Goal: Transaction & Acquisition: Purchase product/service

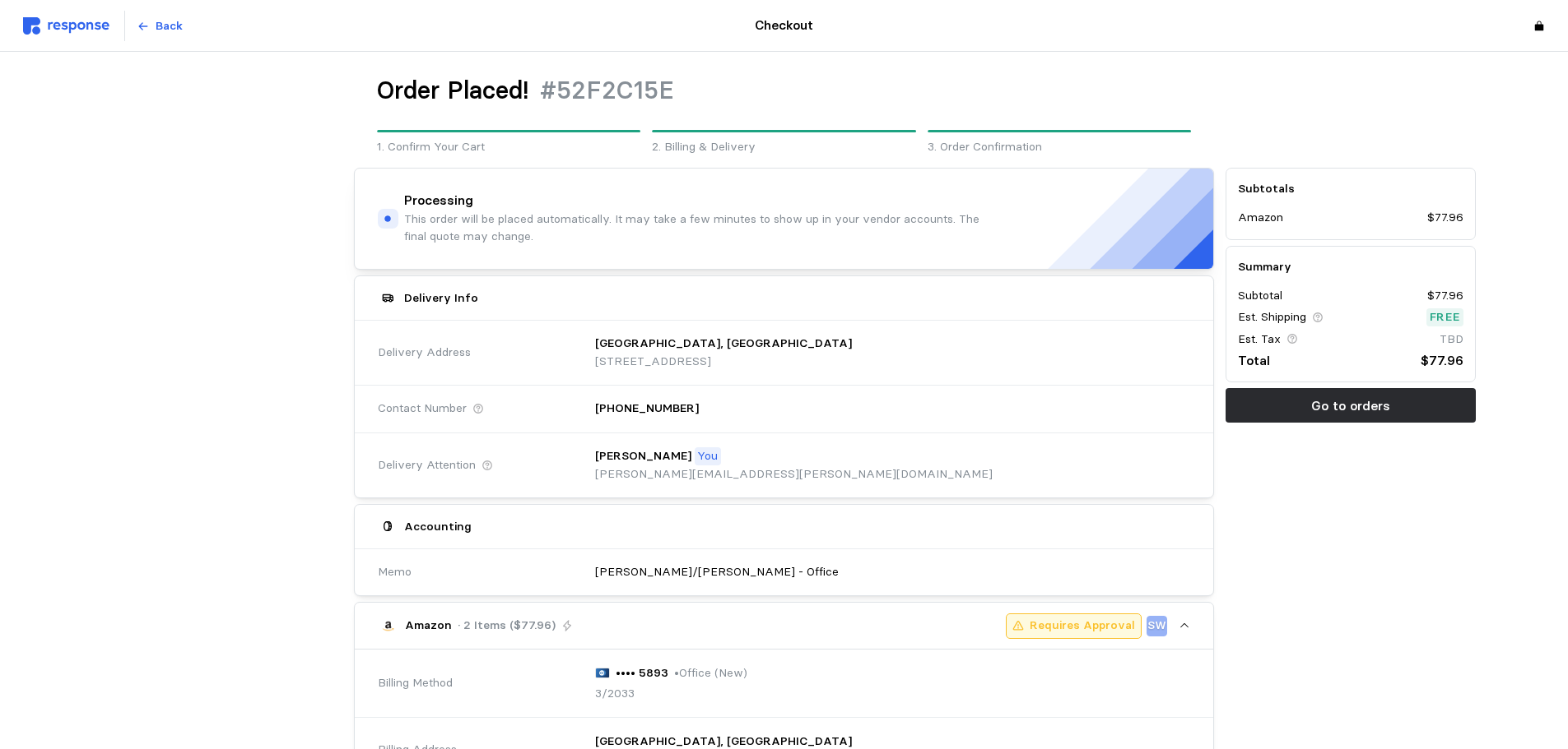
click at [1399, 573] on div "Subtotals Amazon $77.96 Summary Subtotal $77.96 Est. Shipping Free Est. Tax TBD…" at bounding box center [1350, 724] width 262 height 1124
click at [1304, 411] on button "Go to orders" at bounding box center [1350, 405] width 250 height 34
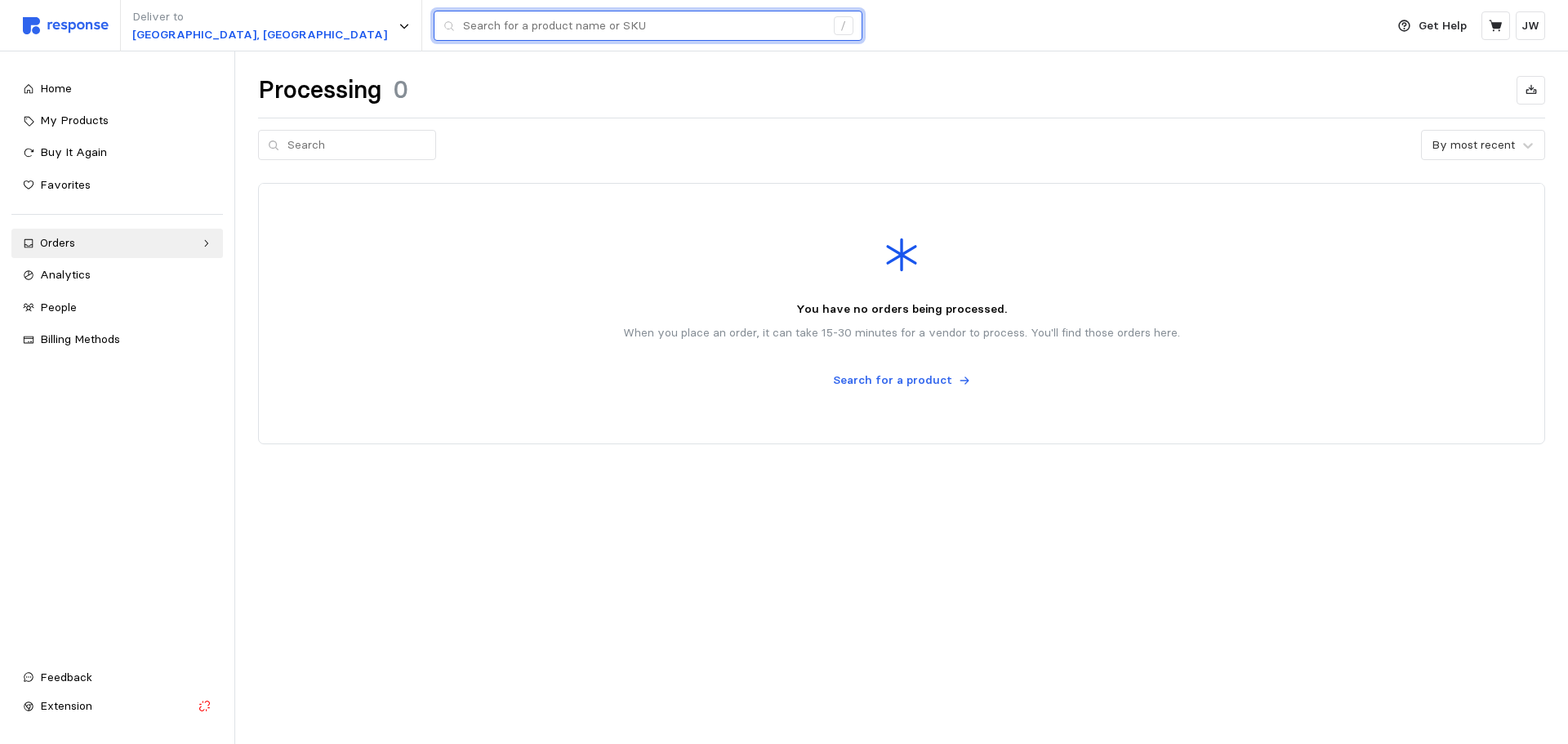
click at [463, 32] on input "text" at bounding box center [644, 25] width 362 height 30
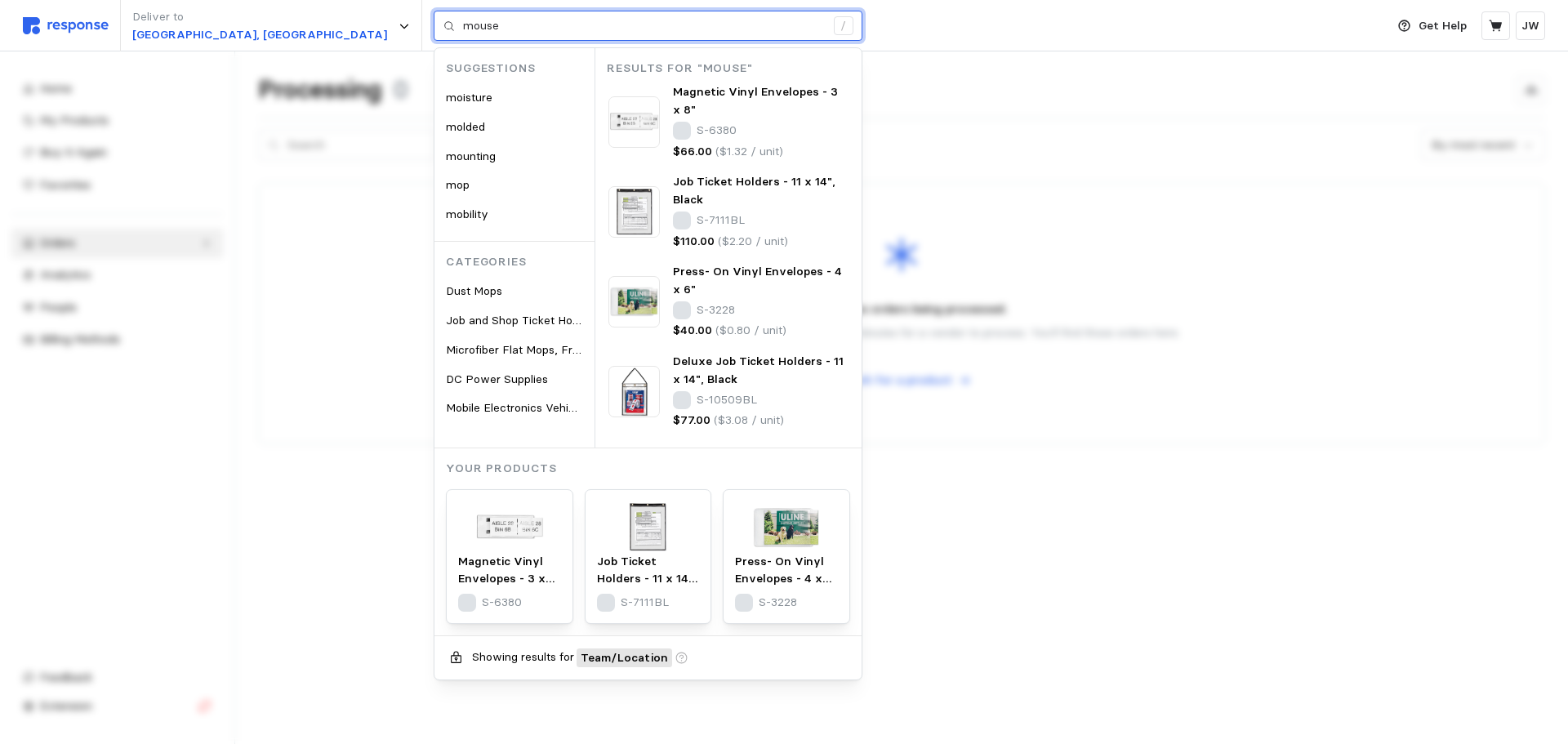
type input "mouse"
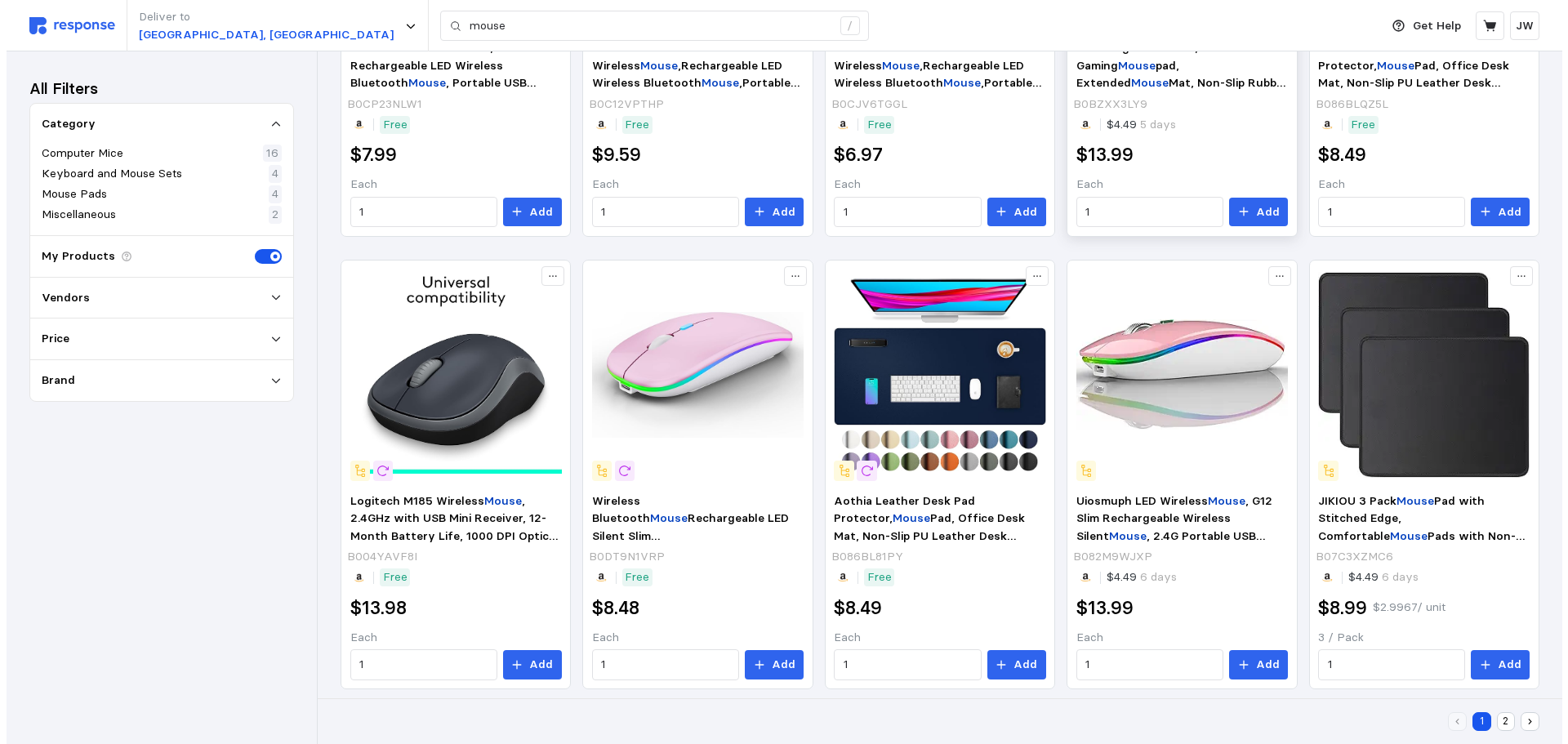
scroll to position [830, 0]
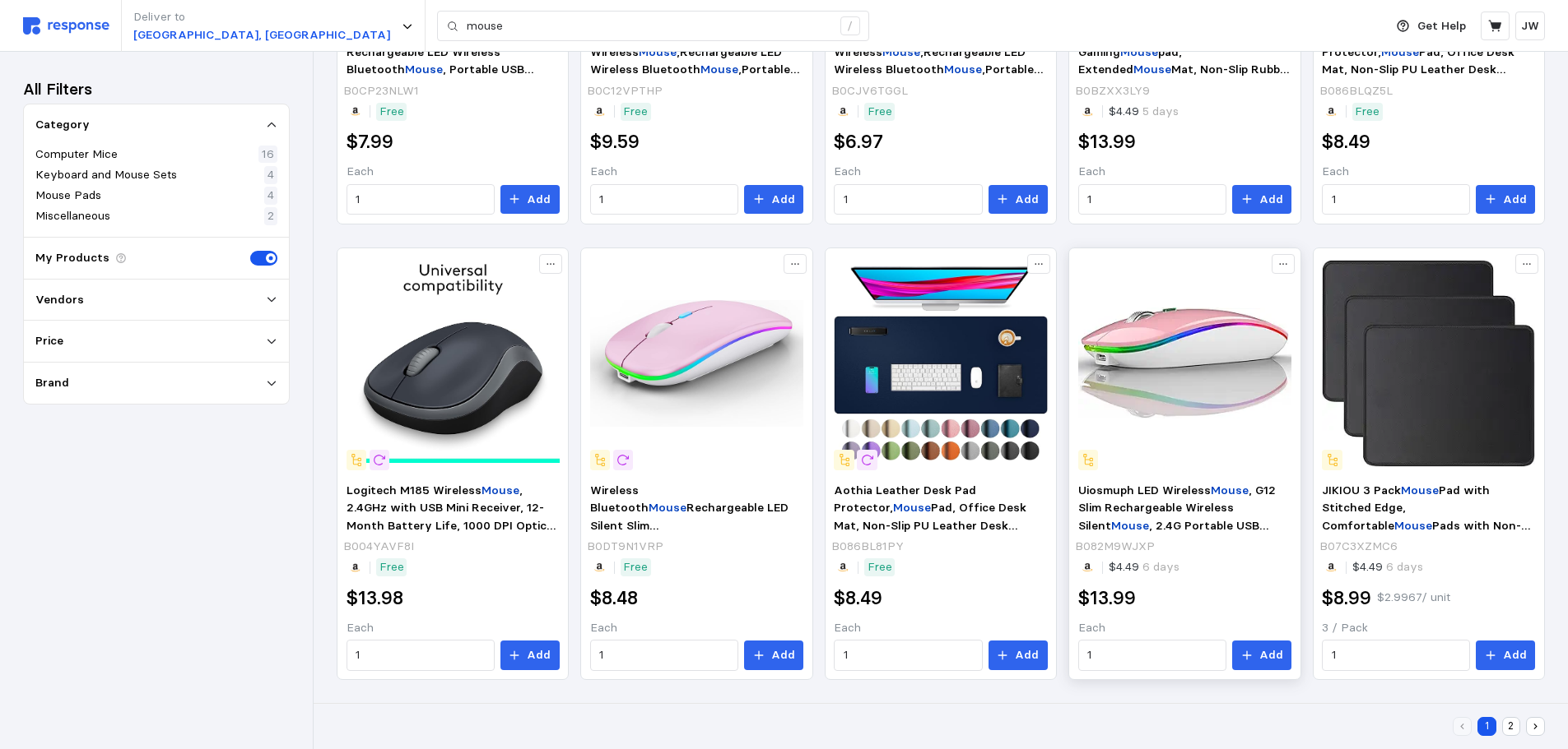
click at [1228, 363] on img at bounding box center [1185, 363] width 213 height 213
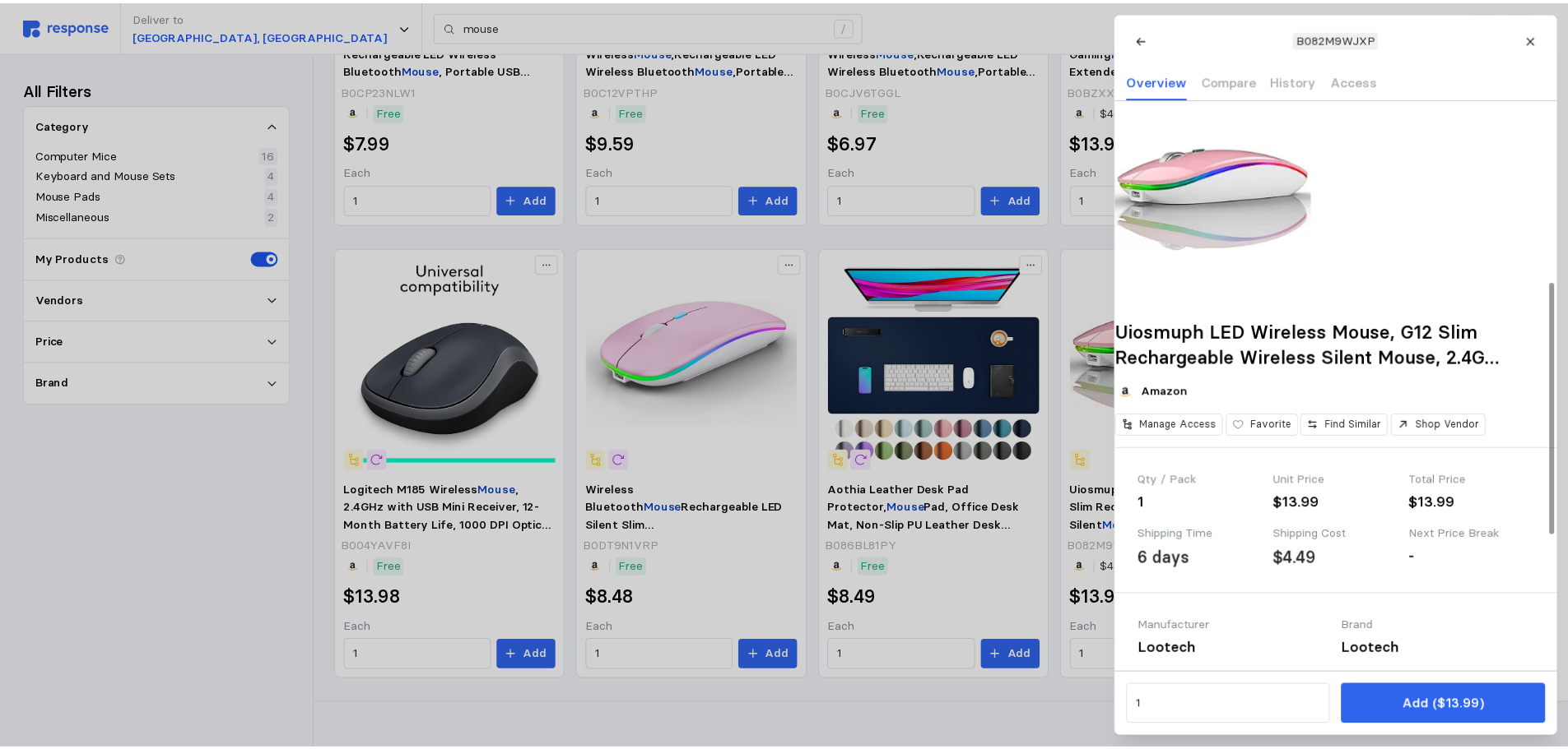
scroll to position [493, 0]
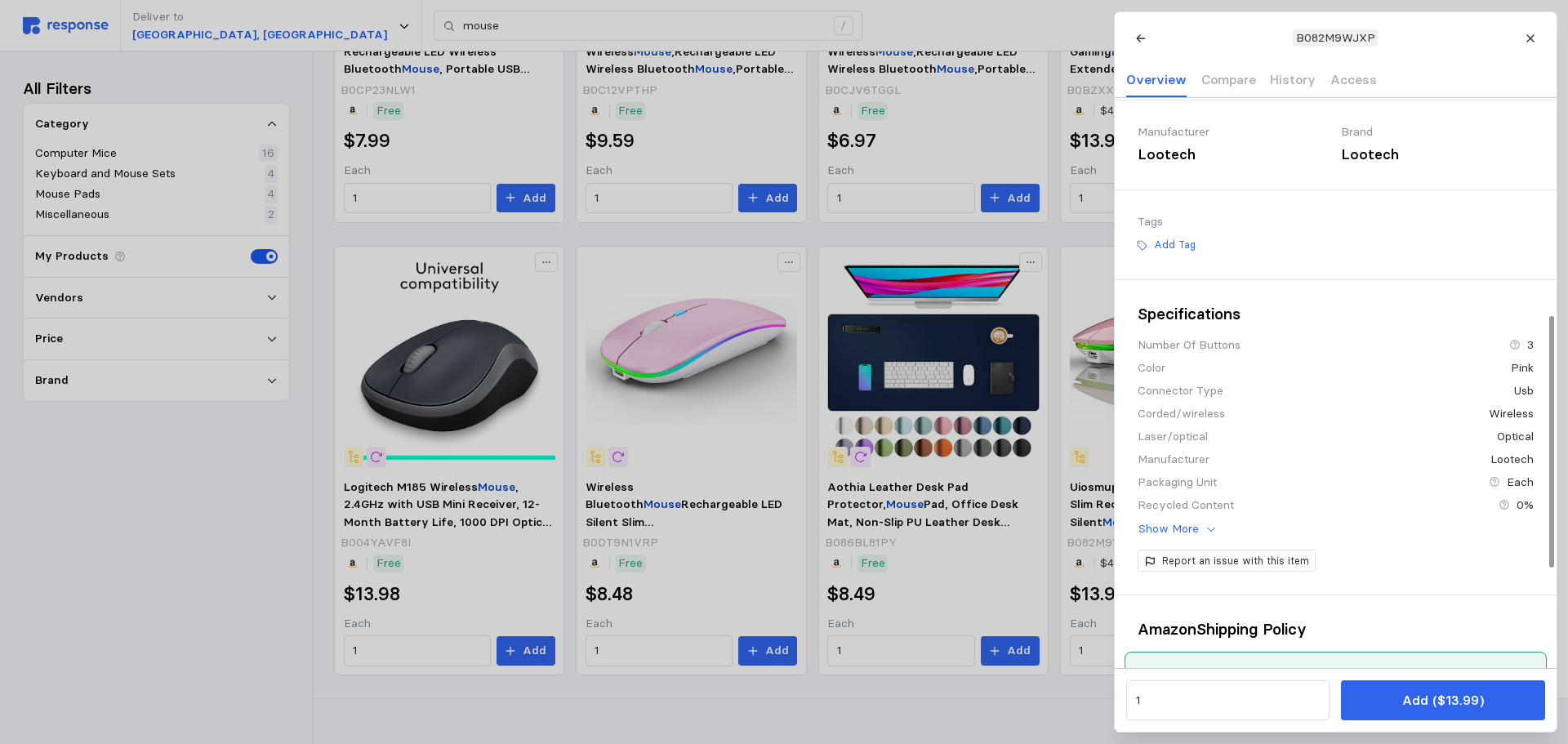
drag, startPoint x: 246, startPoint y: 574, endPoint x: 252, endPoint y: 567, distance: 9.2
click at [249, 574] on div at bounding box center [784, 372] width 1568 height 744
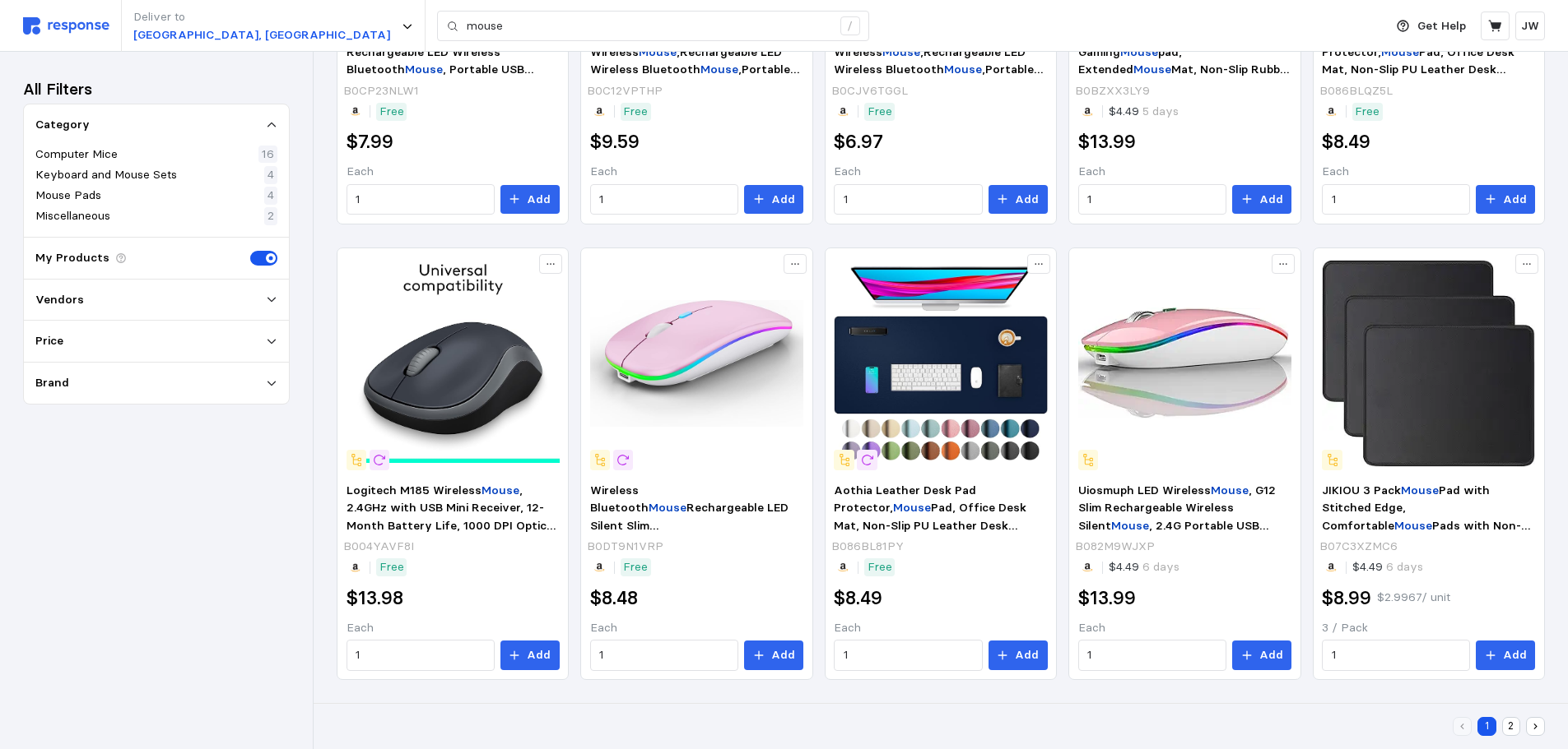
click at [1511, 724] on button "2" at bounding box center [1511, 727] width 19 height 19
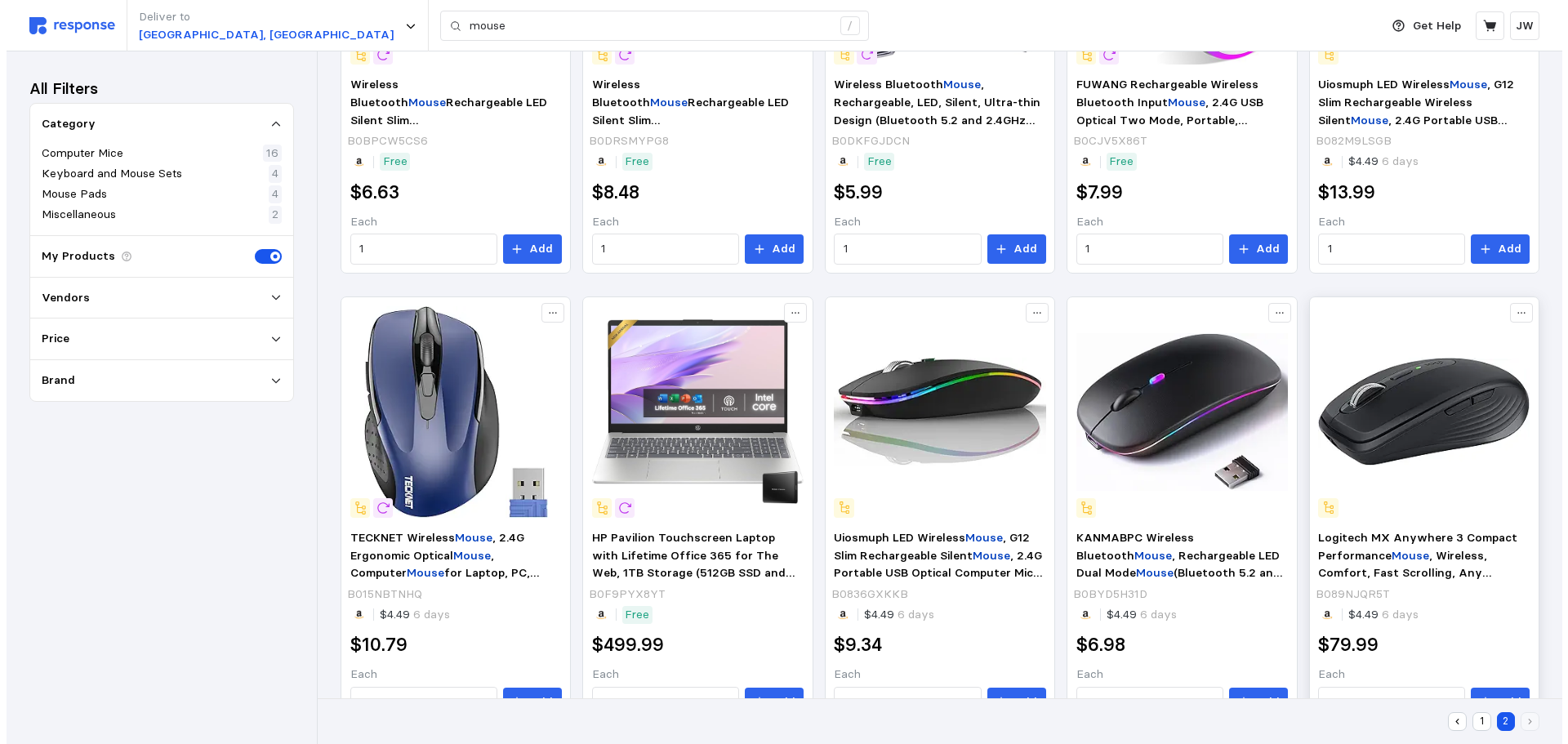
scroll to position [408, 0]
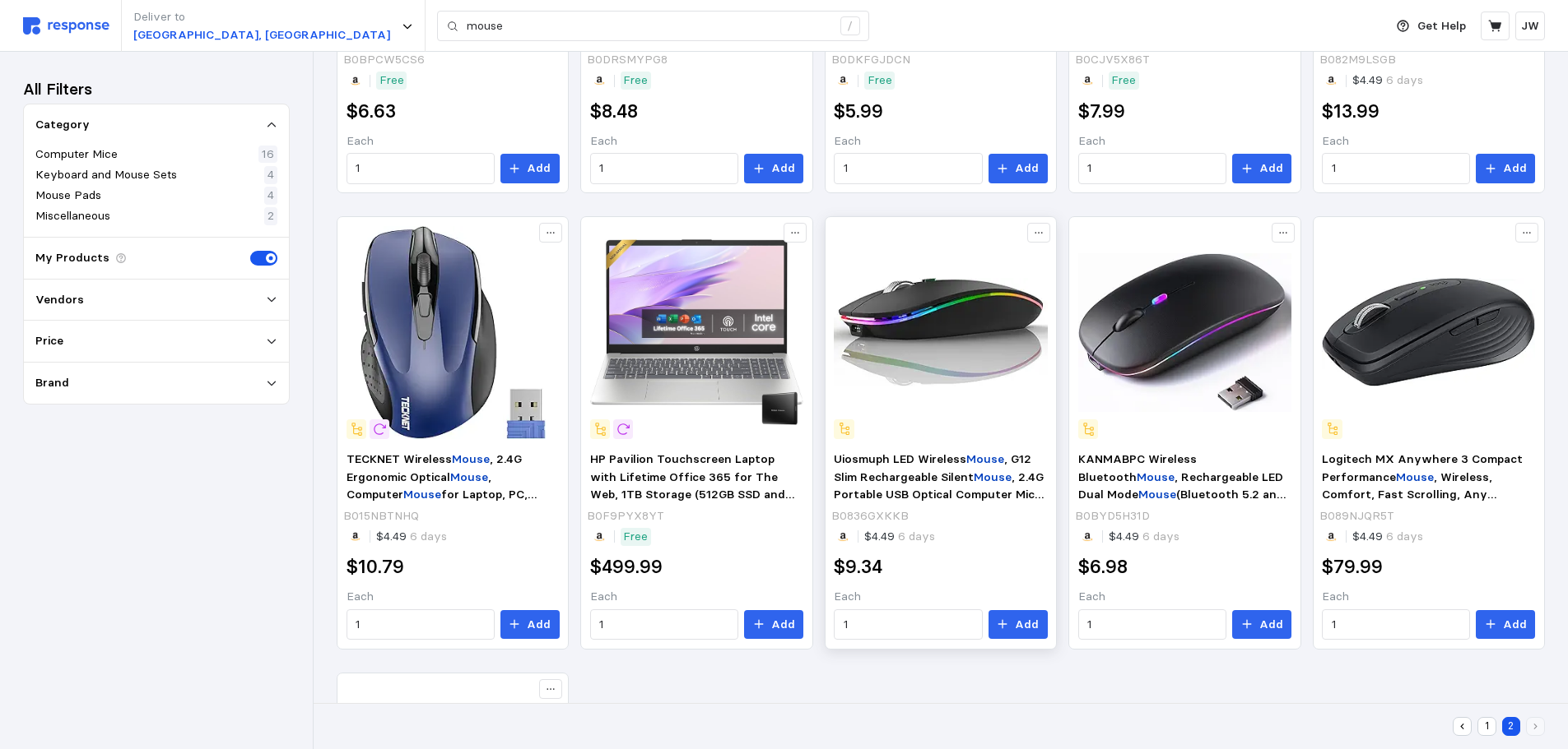
click at [951, 308] on img at bounding box center [941, 333] width 213 height 213
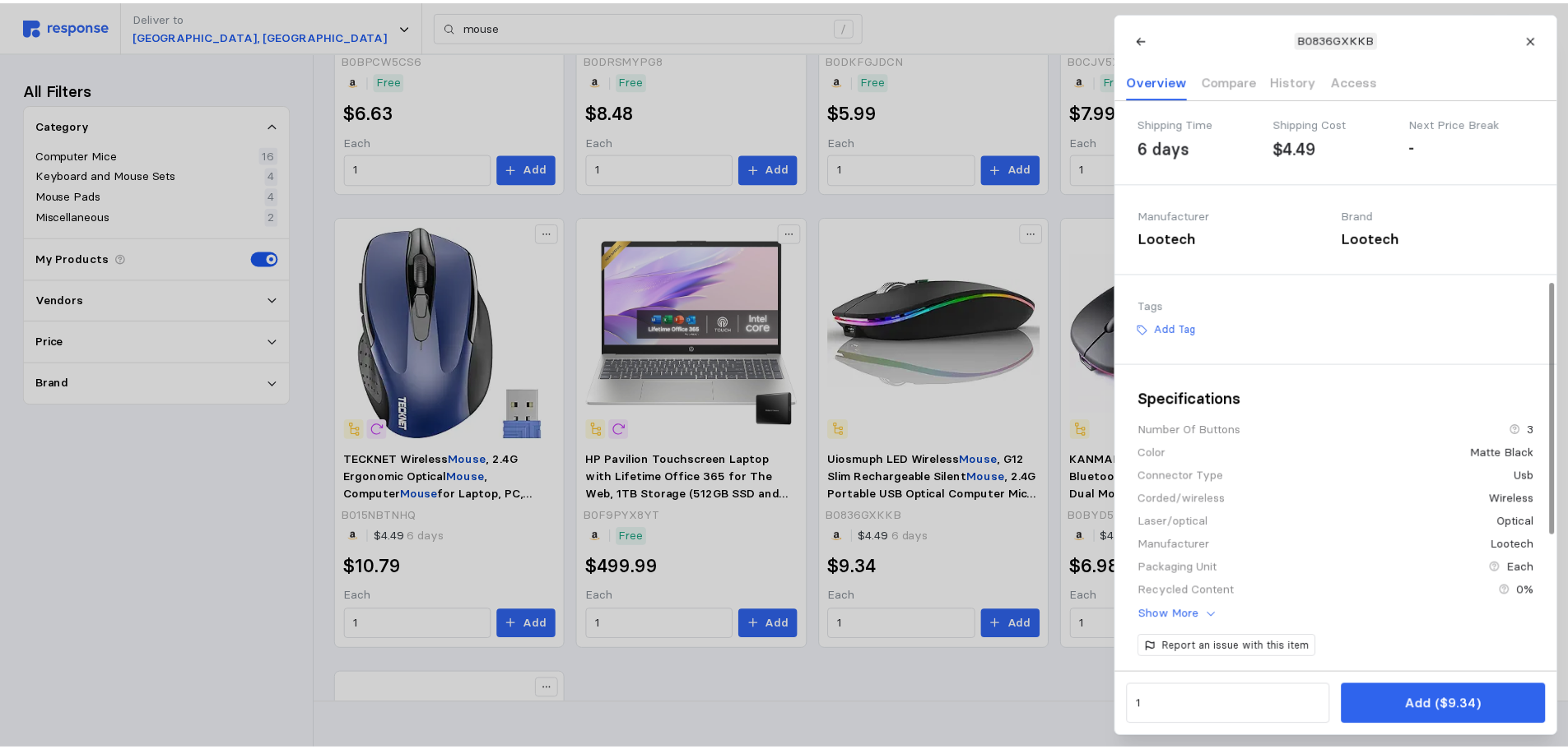
scroll to position [0, 0]
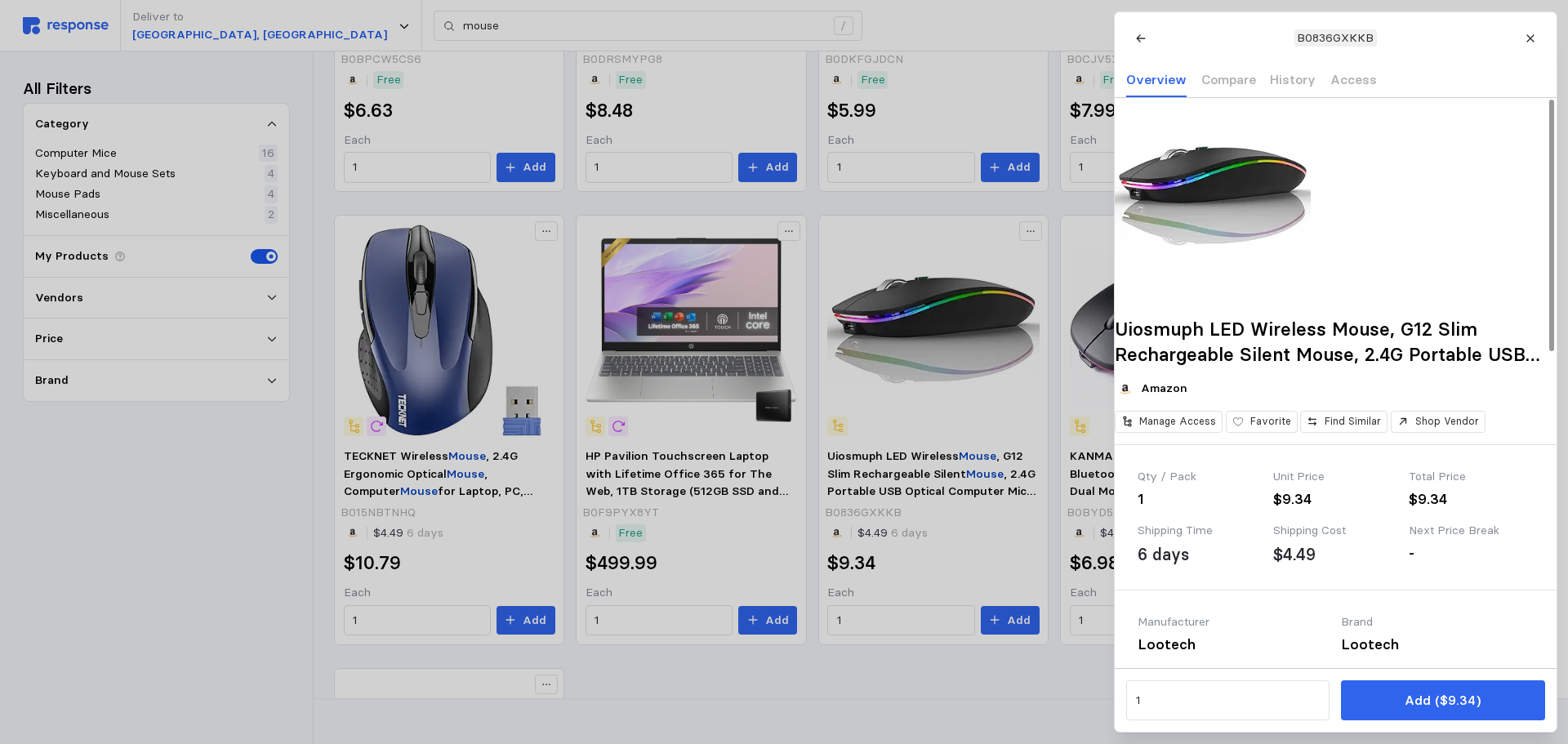
click at [1239, 217] on img at bounding box center [1212, 196] width 196 height 196
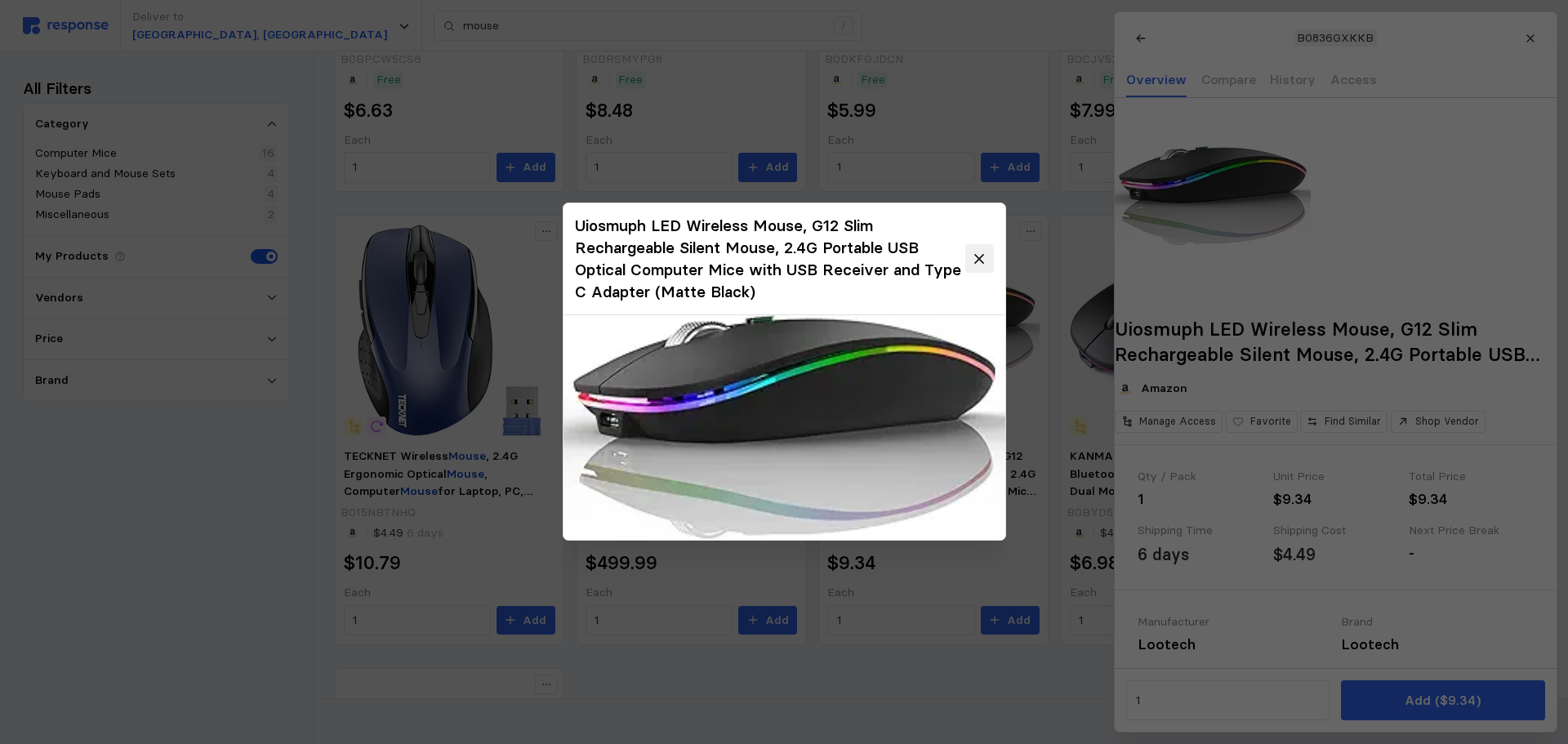
click at [988, 248] on button at bounding box center [979, 259] width 29 height 29
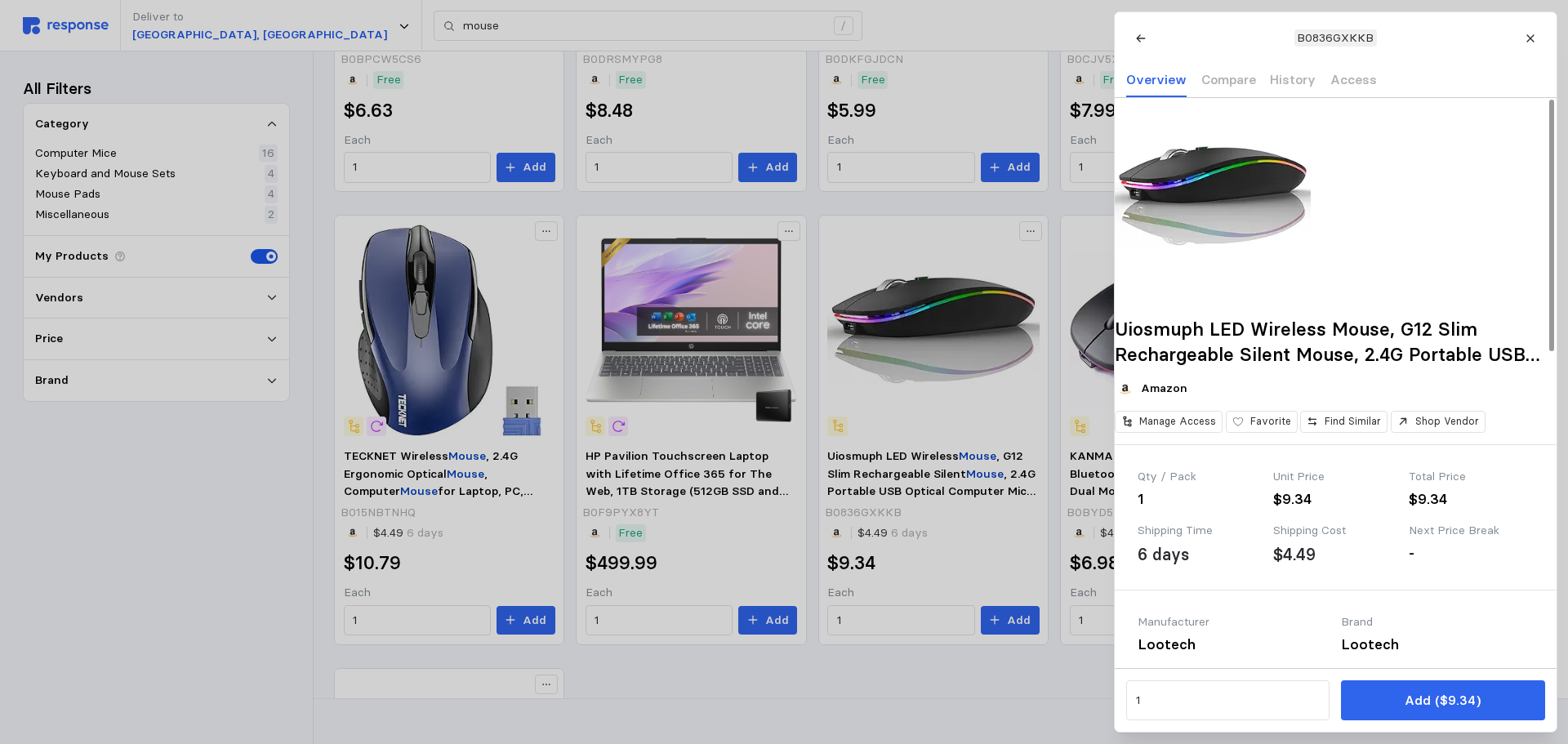
click at [1048, 391] on div at bounding box center [784, 372] width 1568 height 744
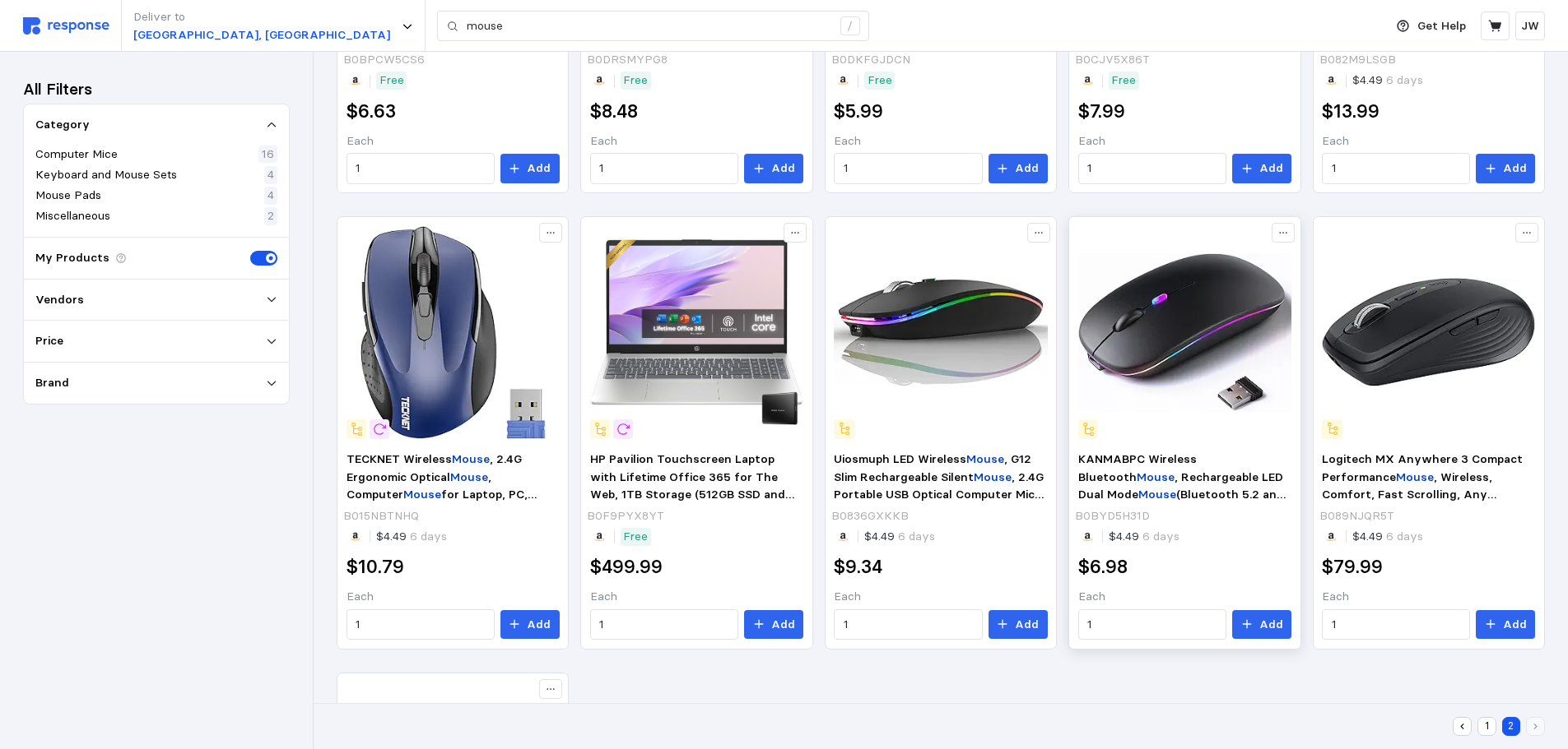
click at [1195, 333] on img at bounding box center [1185, 333] width 213 height 213
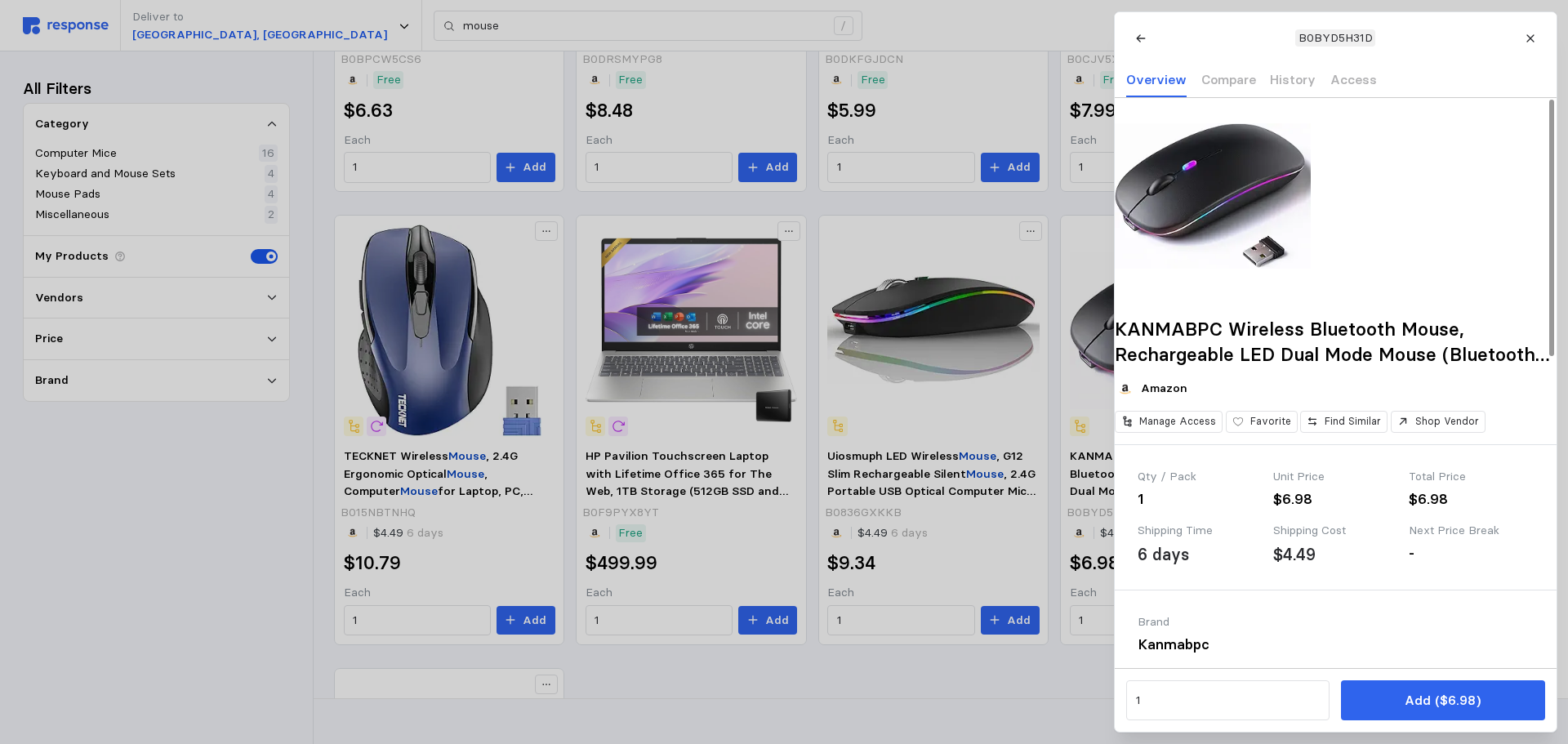
click at [282, 484] on div at bounding box center [784, 372] width 1568 height 744
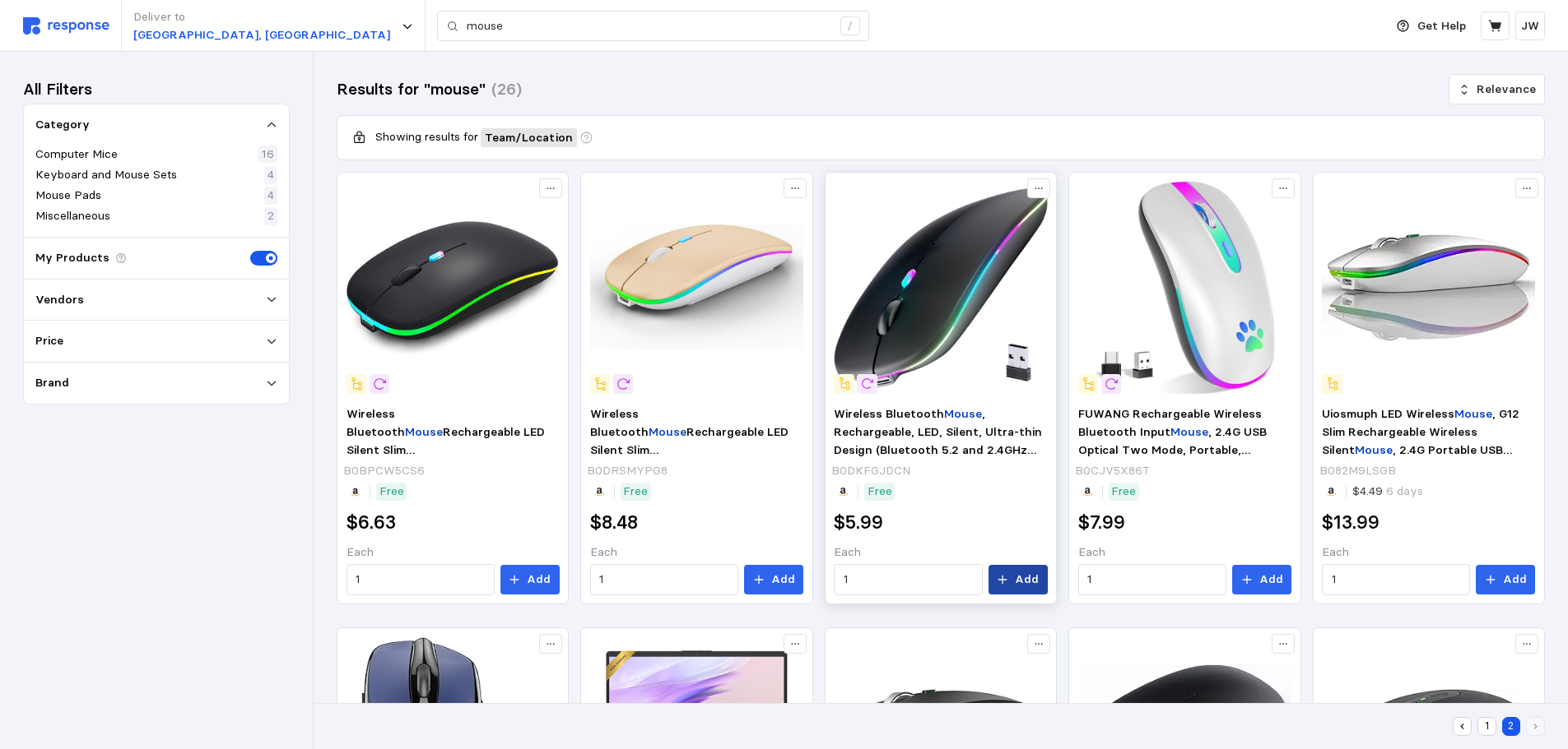
click at [1007, 571] on button "Add" at bounding box center [1017, 579] width 59 height 30
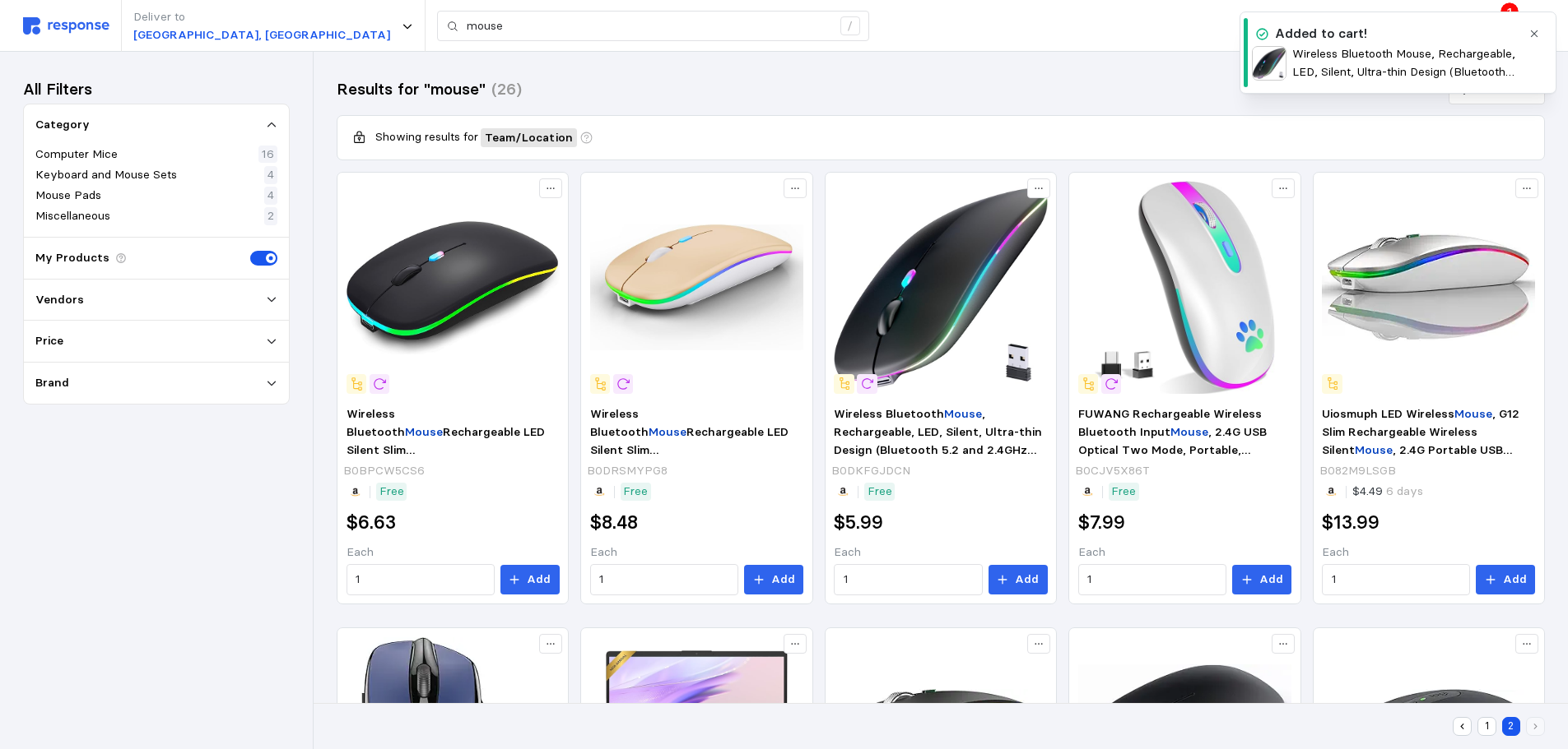
click at [1388, 39] on div "Added to cart!" at bounding box center [1385, 34] width 269 height 20
click at [1537, 26] on button "button" at bounding box center [1534, 34] width 20 height 20
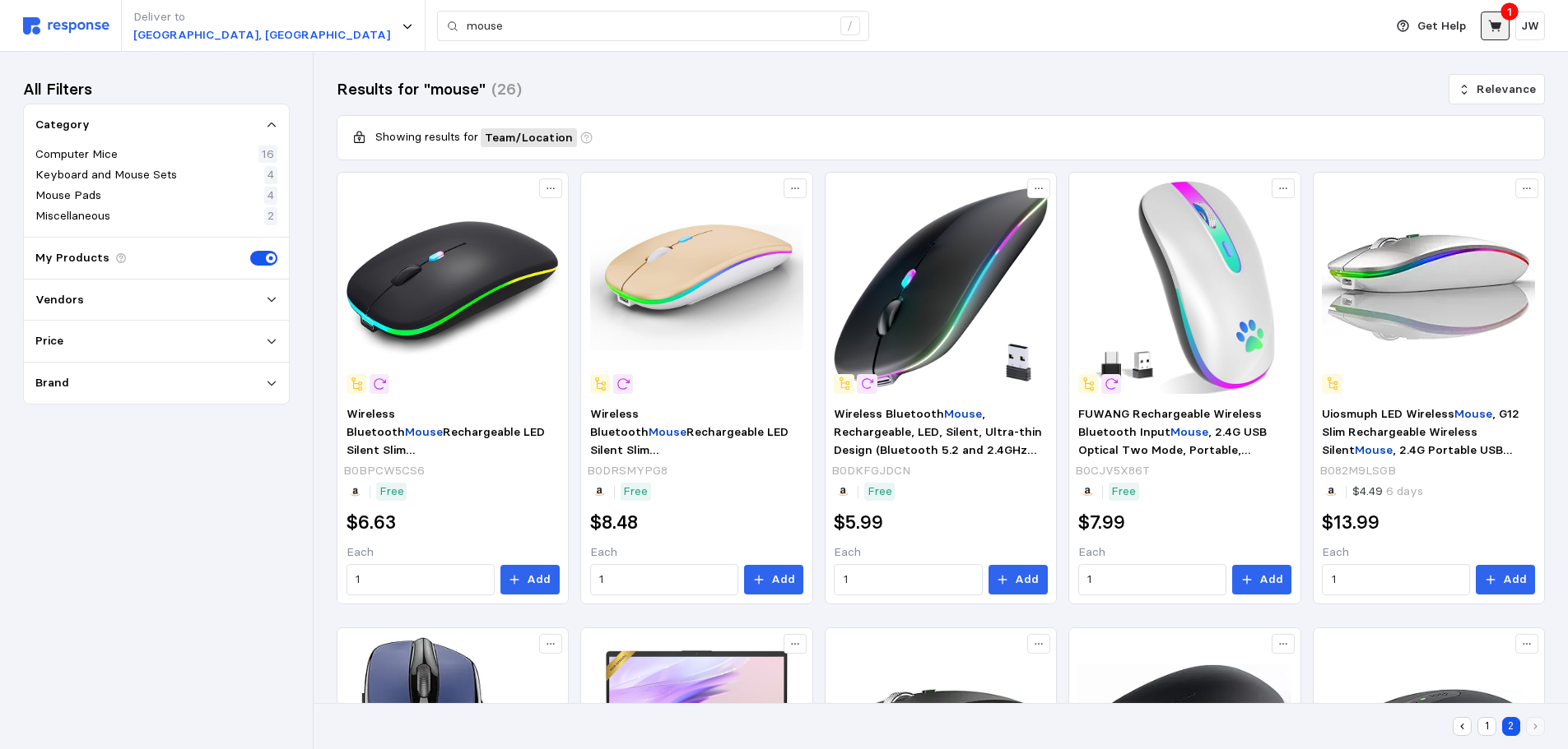
click at [1490, 20] on icon at bounding box center [1494, 25] width 13 height 11
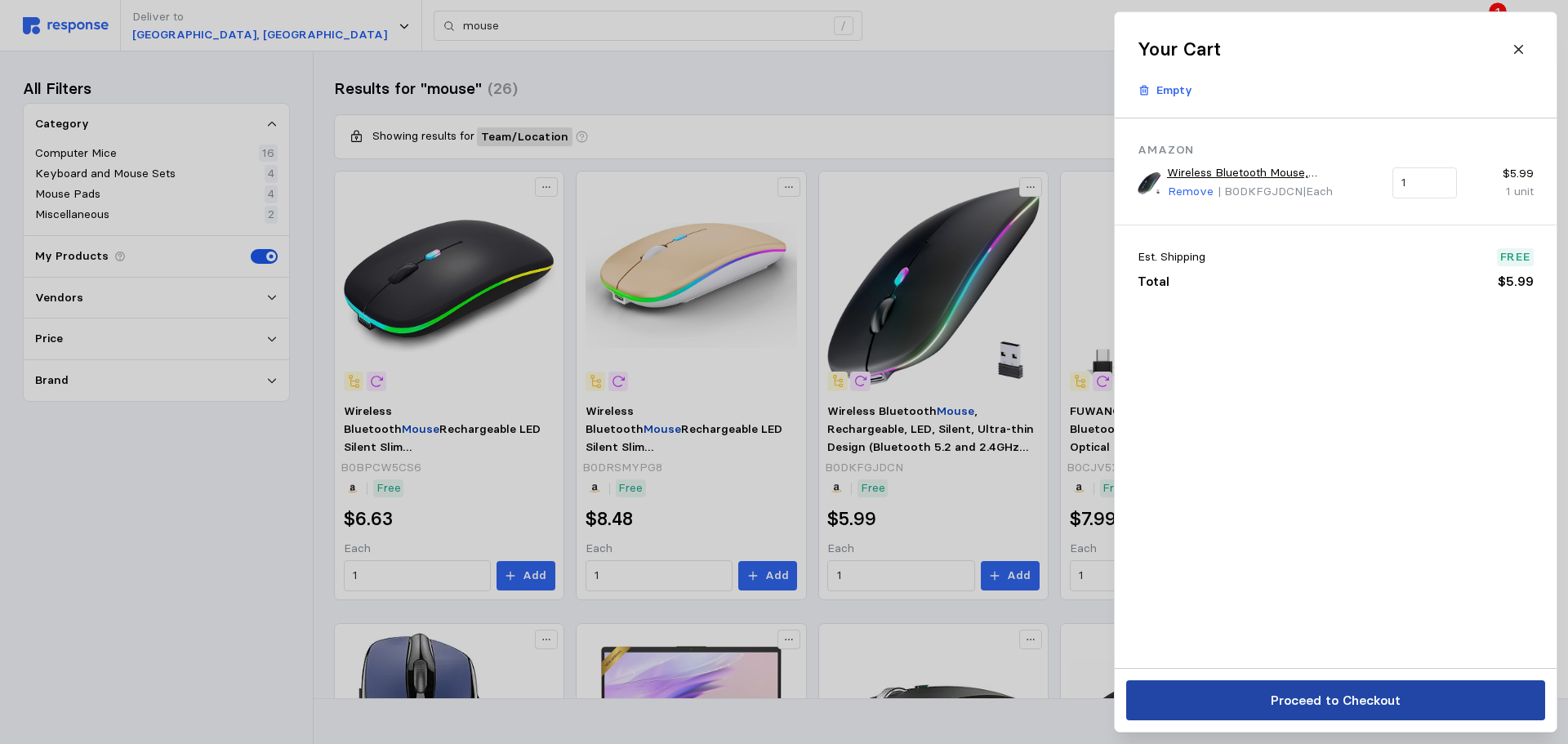
click at [1366, 700] on p "Proceed to Checkout" at bounding box center [1334, 701] width 130 height 20
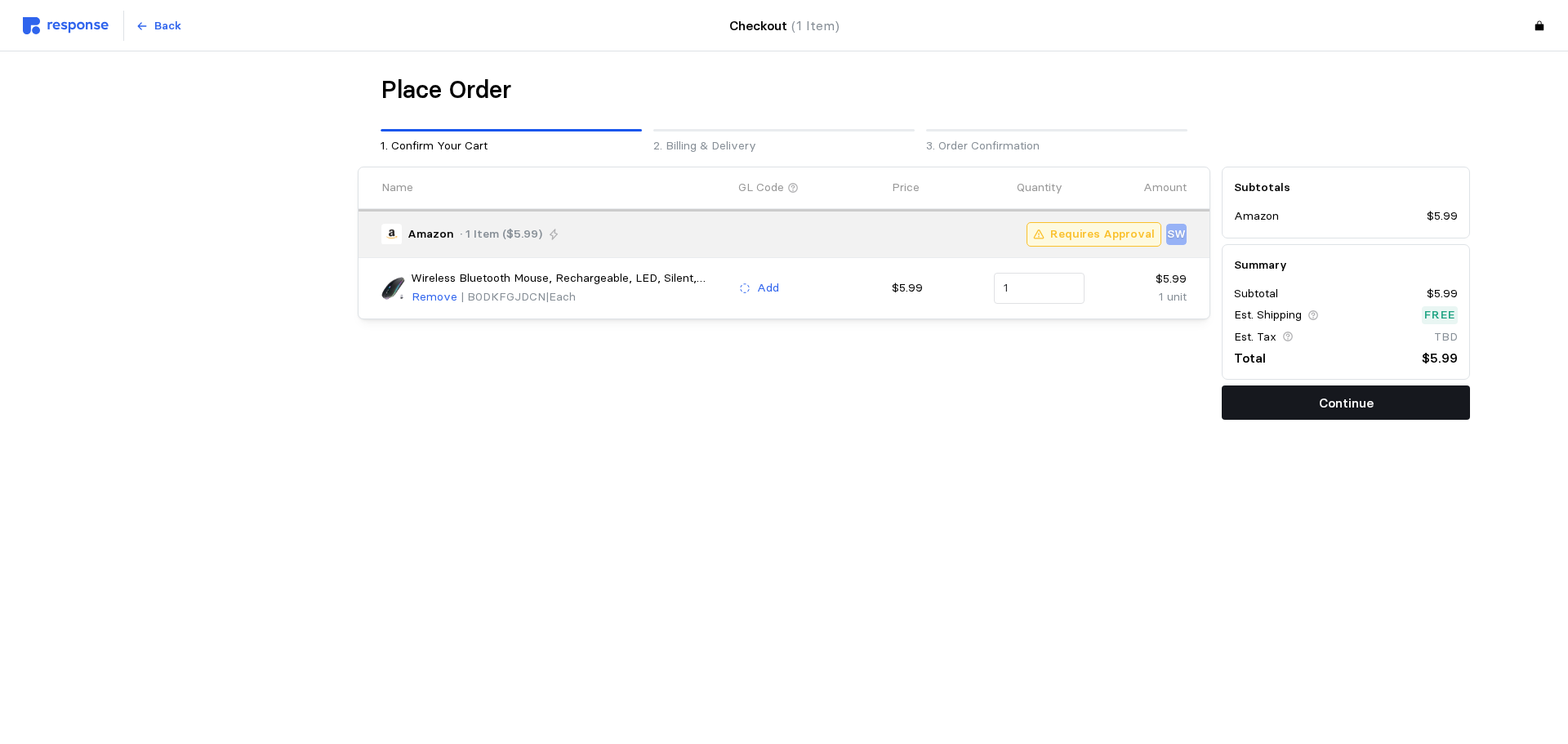
click at [1305, 401] on button "Continue" at bounding box center [1345, 403] width 248 height 34
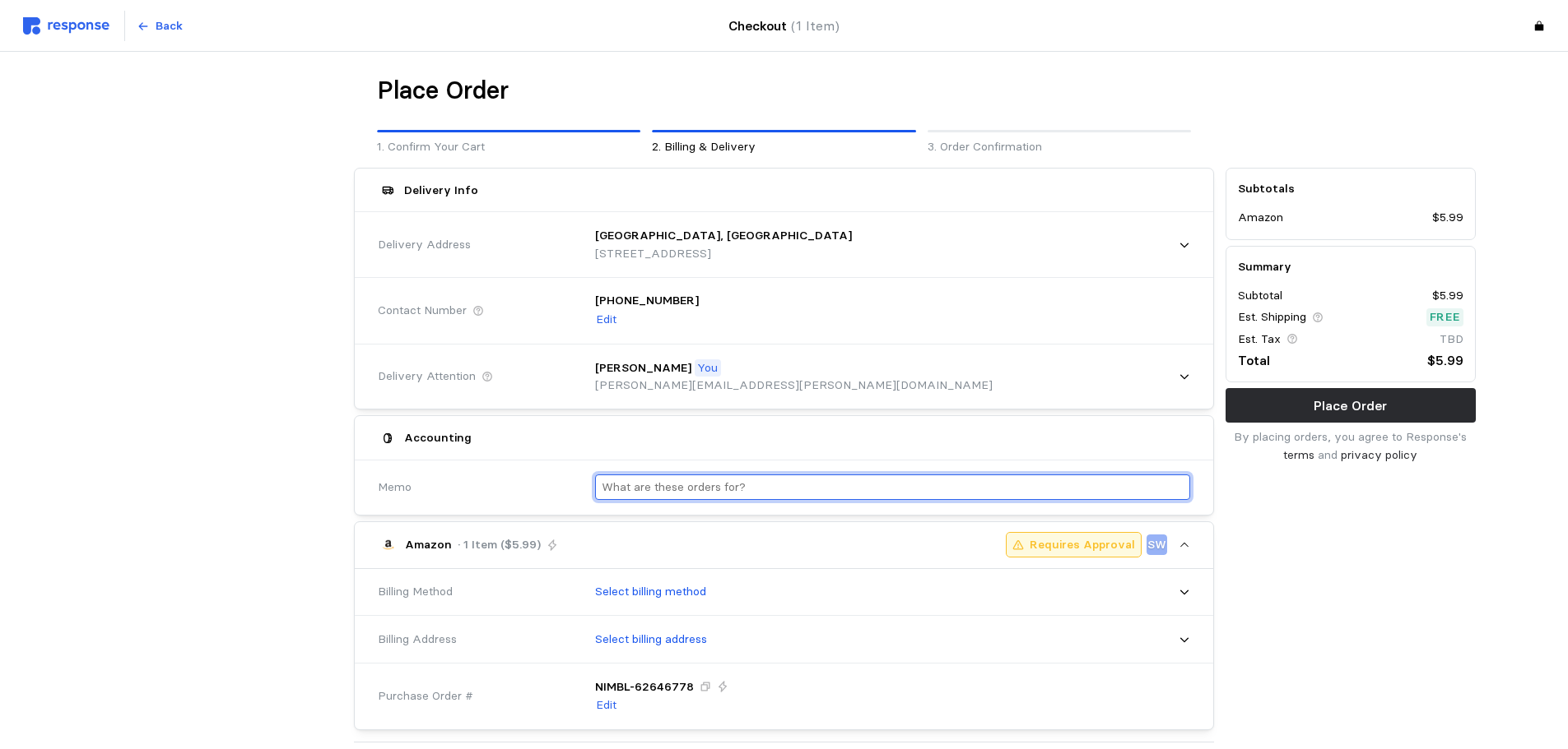
click at [658, 491] on input "text" at bounding box center [893, 487] width 582 height 24
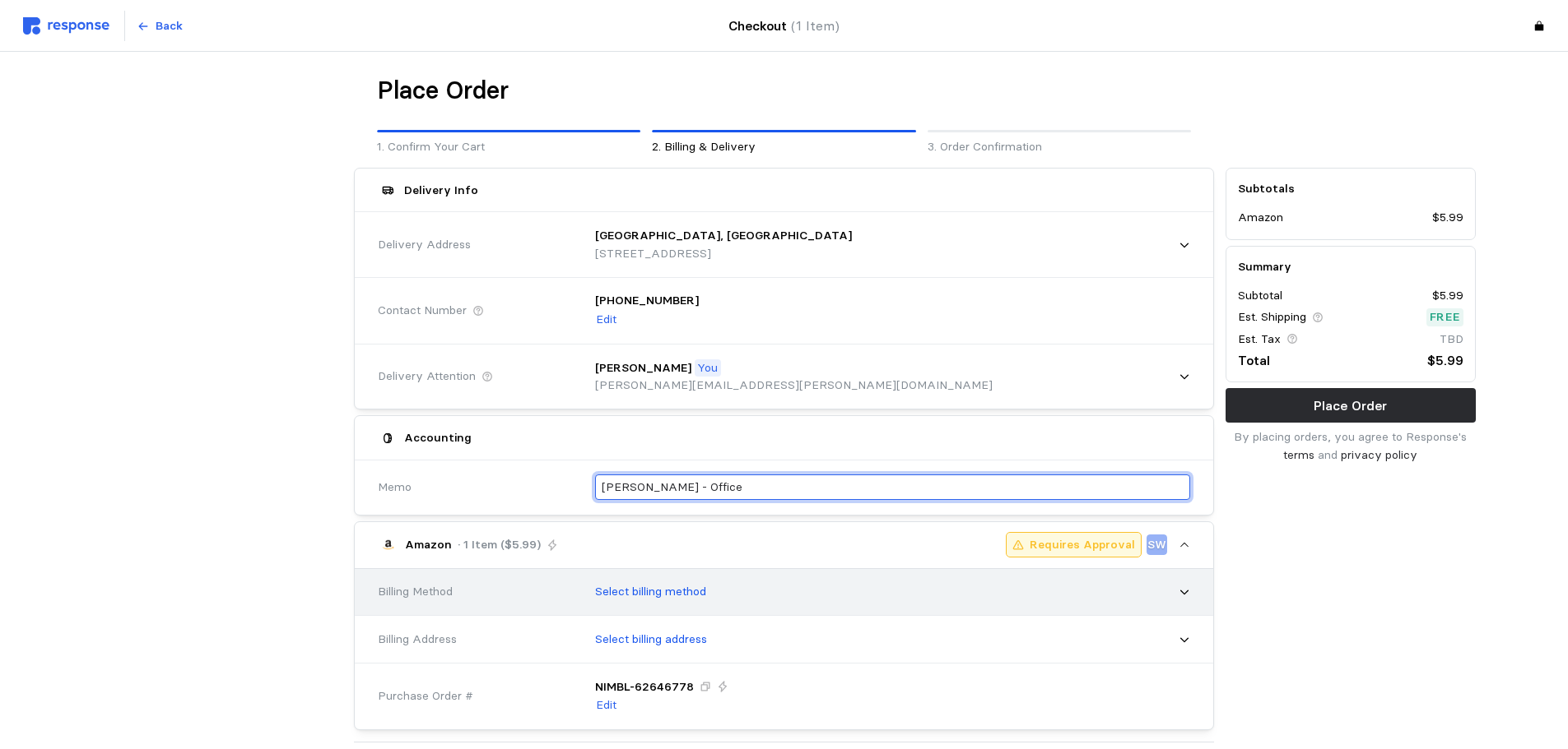
type input "[PERSON_NAME] - Office"
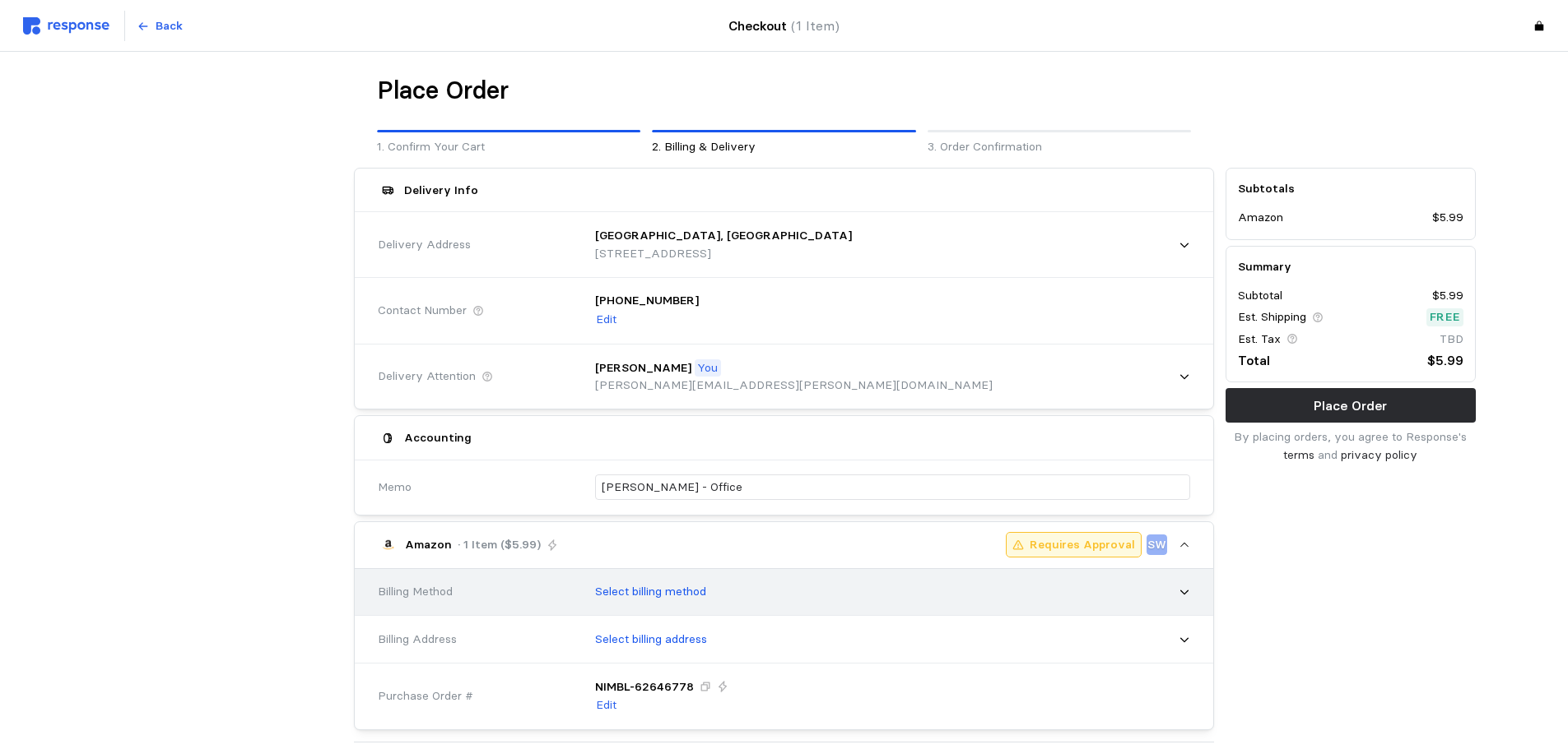
click at [753, 583] on div "Select billing method" at bounding box center [887, 592] width 607 height 41
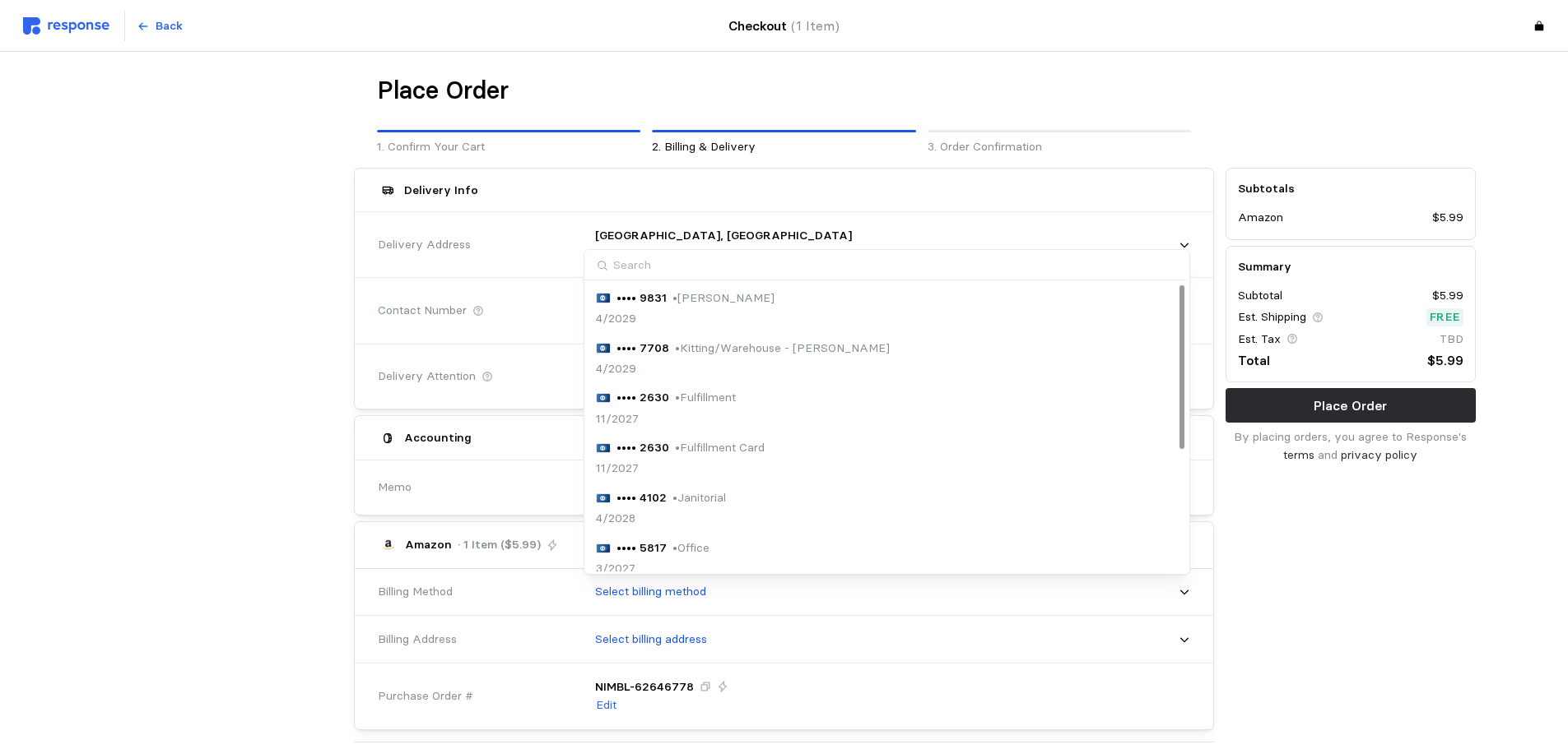
scroll to position [212, 0]
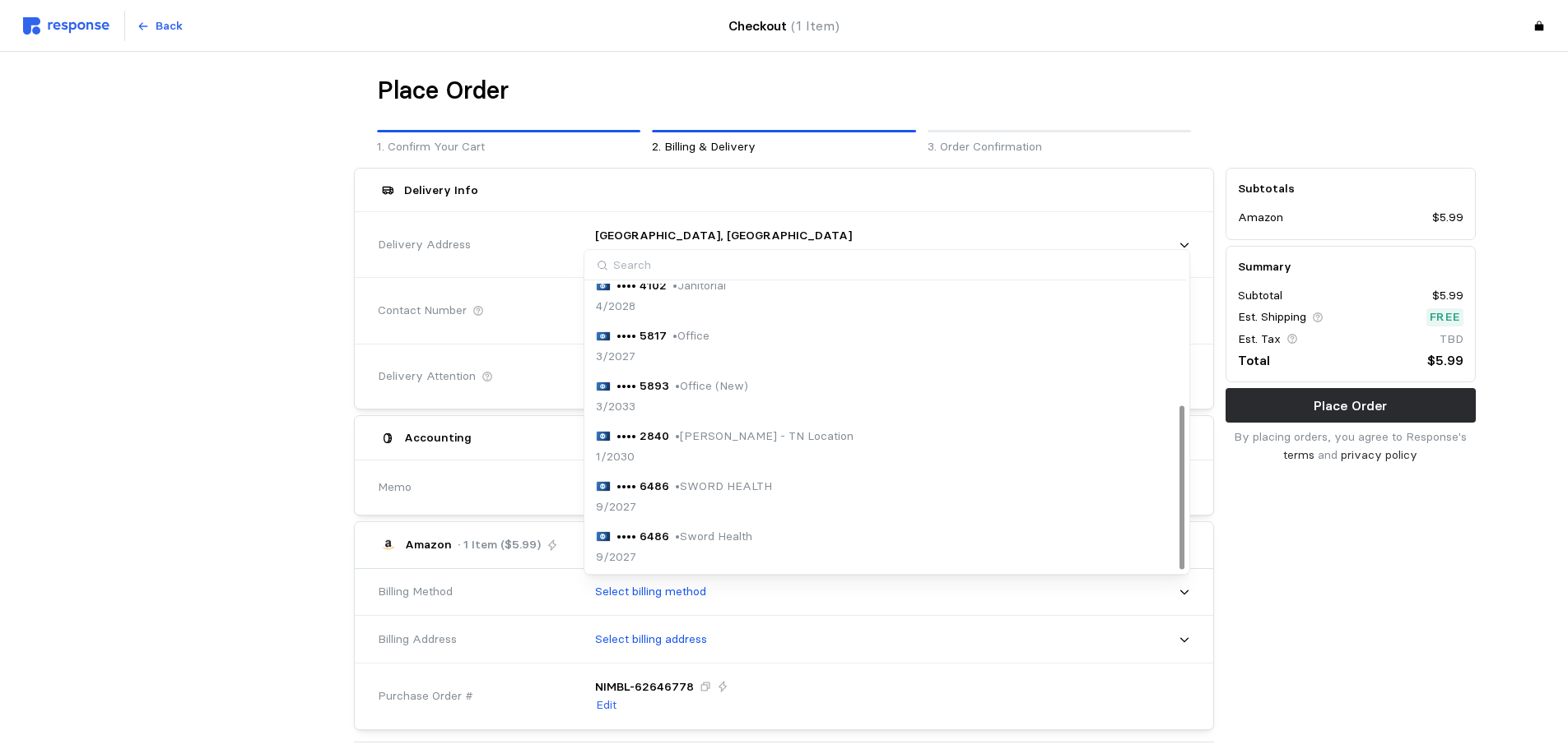
click at [756, 392] on div "•••• 5893 • Office (New) 3/2033" at bounding box center [887, 397] width 582 height 38
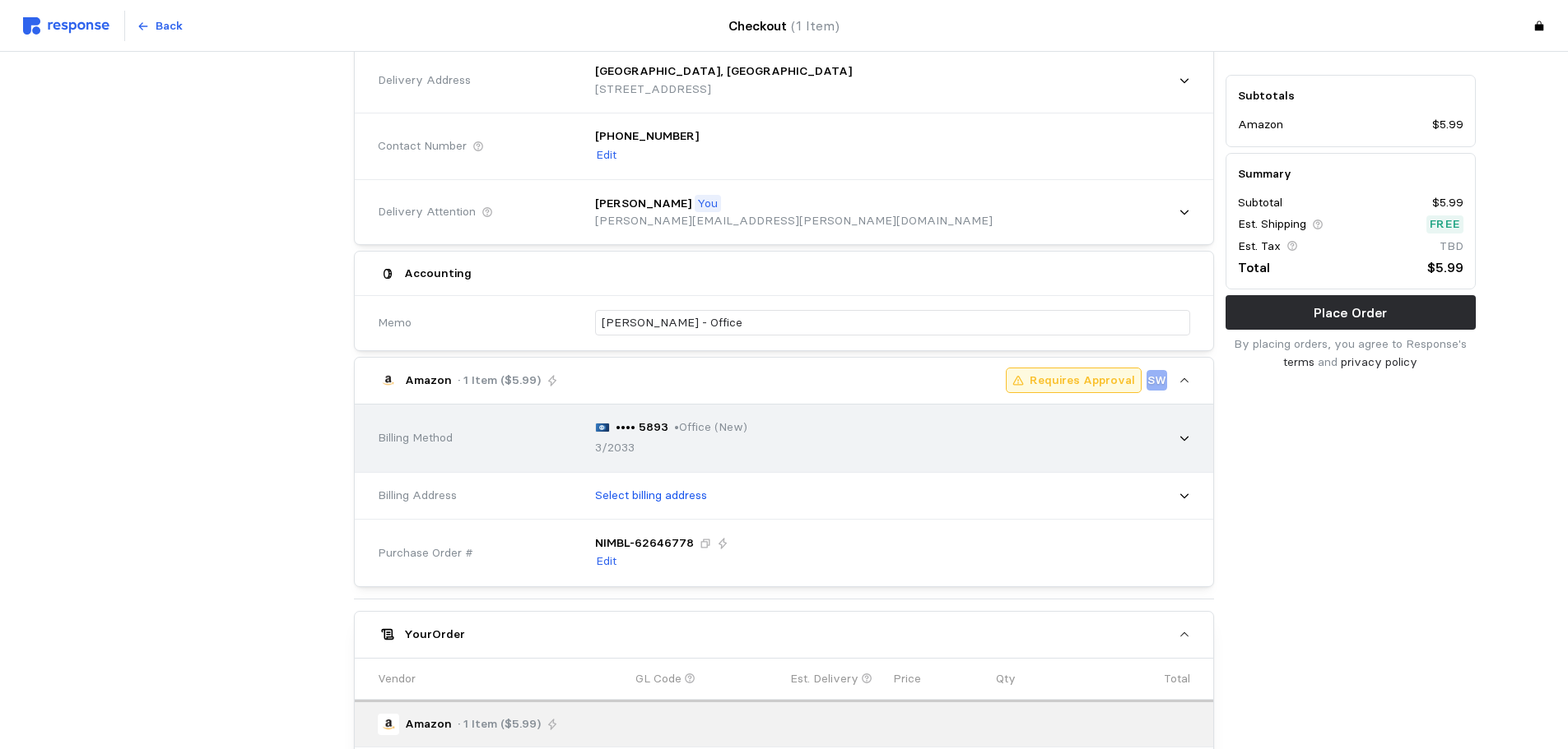
scroll to position [247, 0]
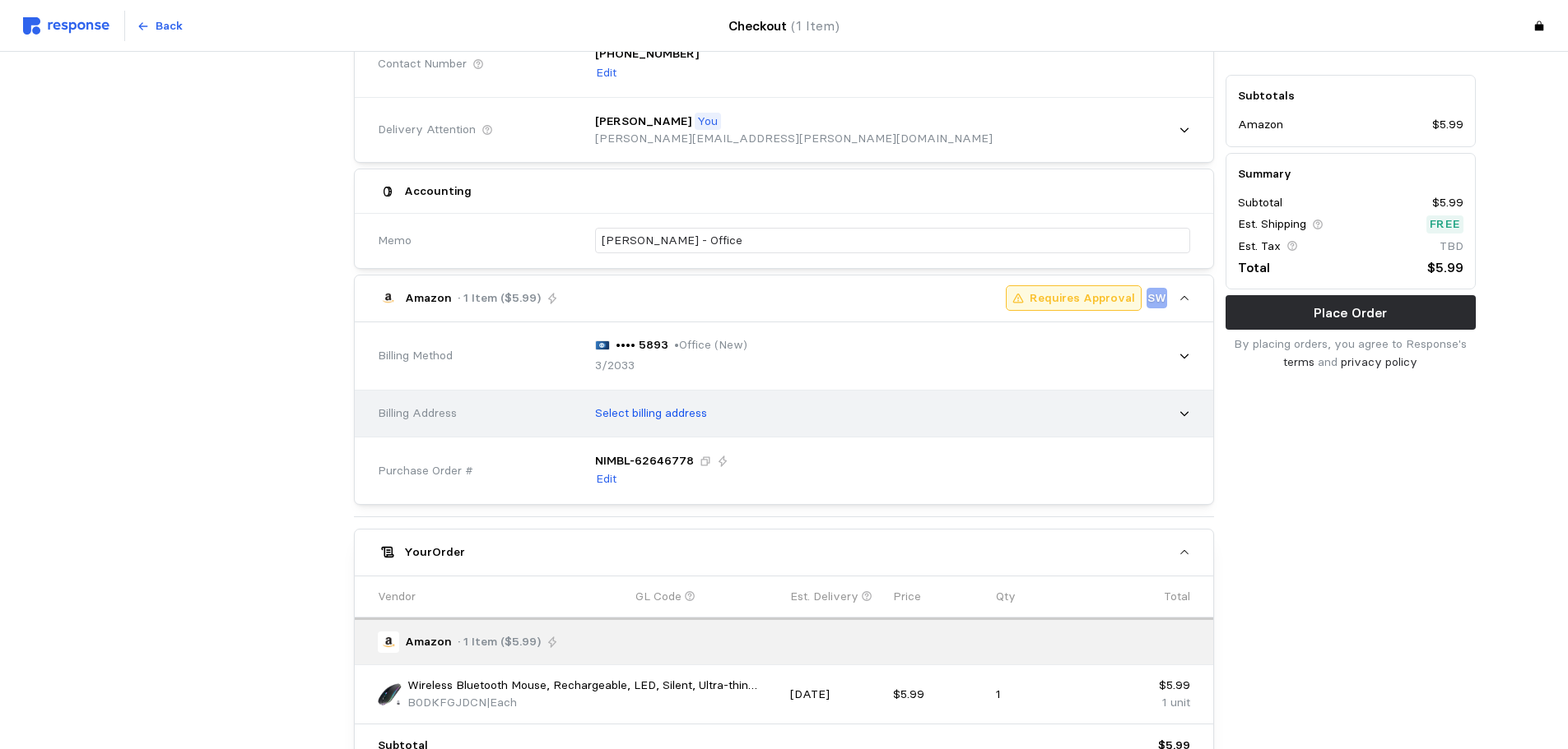
click at [726, 422] on div "Select billing address" at bounding box center [887, 414] width 607 height 41
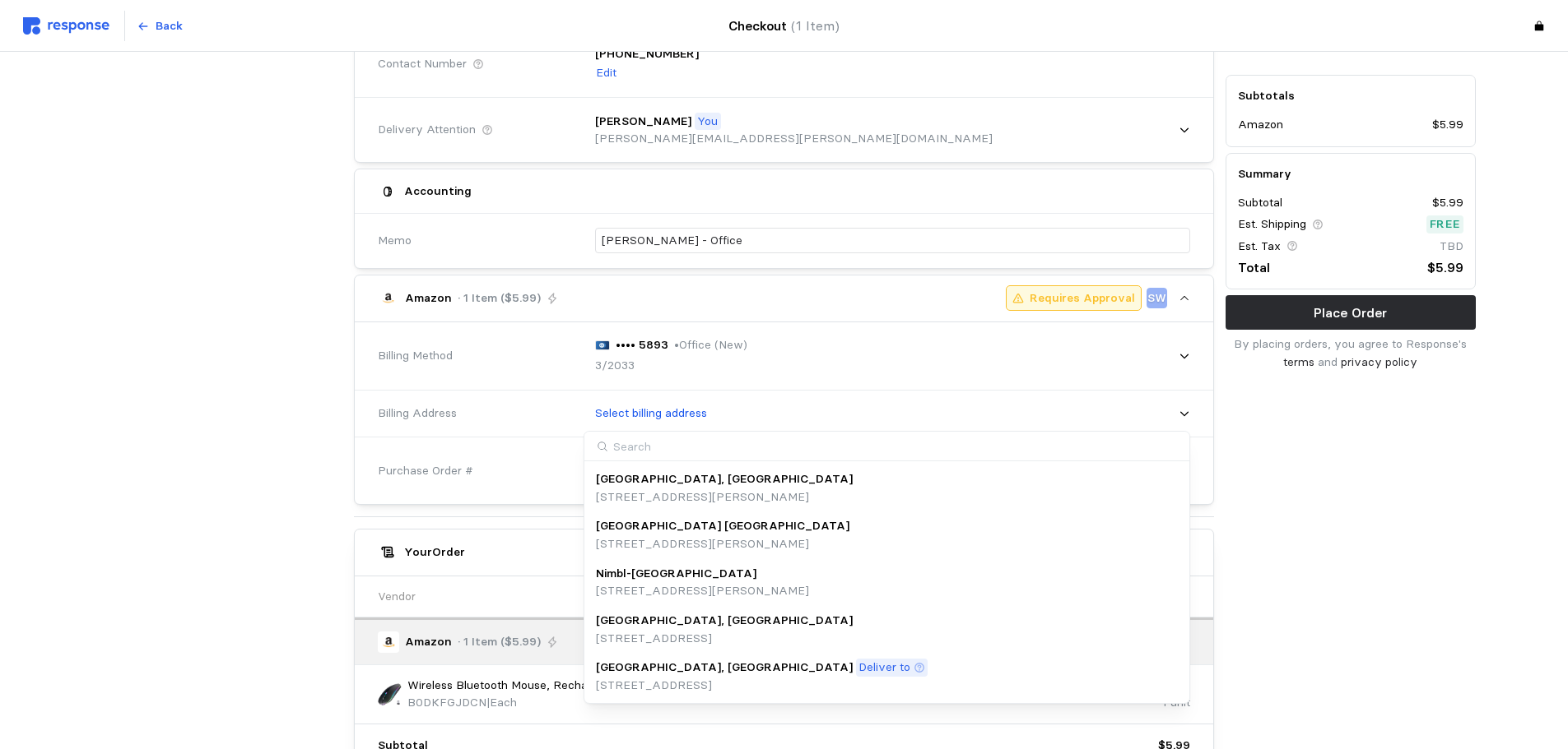
click at [726, 630] on p "[STREET_ADDRESS]" at bounding box center [724, 638] width 257 height 18
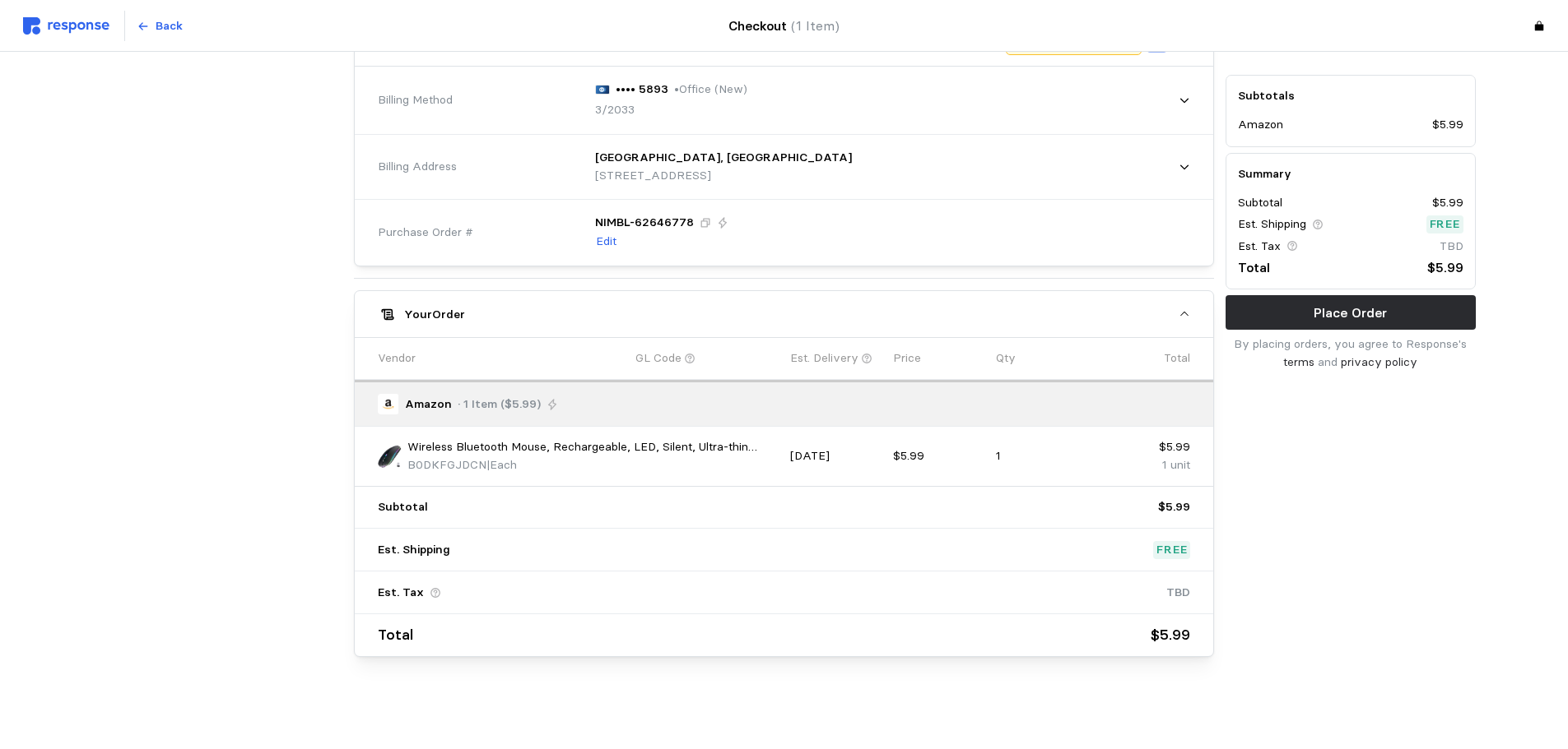
scroll to position [173, 0]
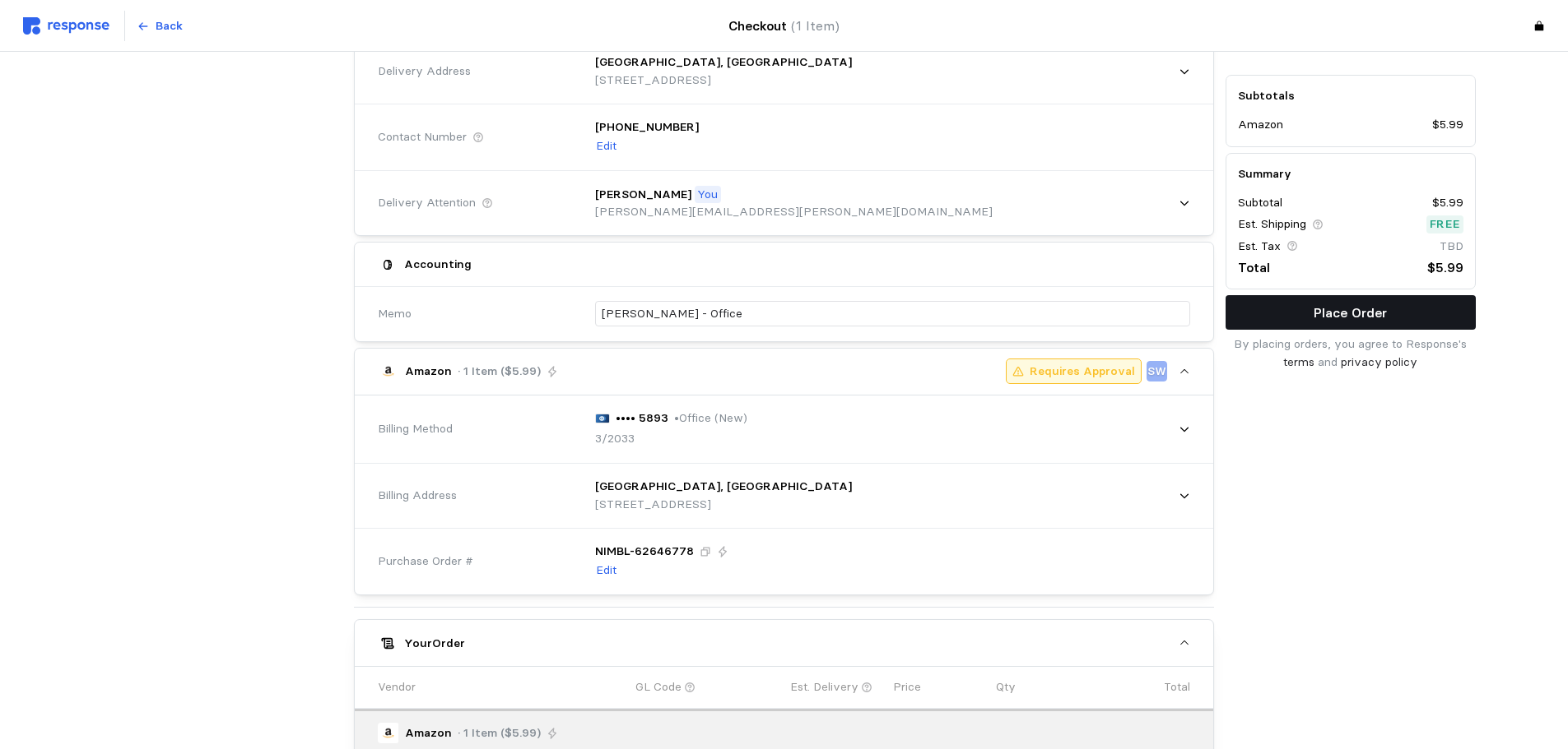
click at [1348, 316] on p "Place Order" at bounding box center [1350, 313] width 73 height 20
